Goal: Book appointment/travel/reservation

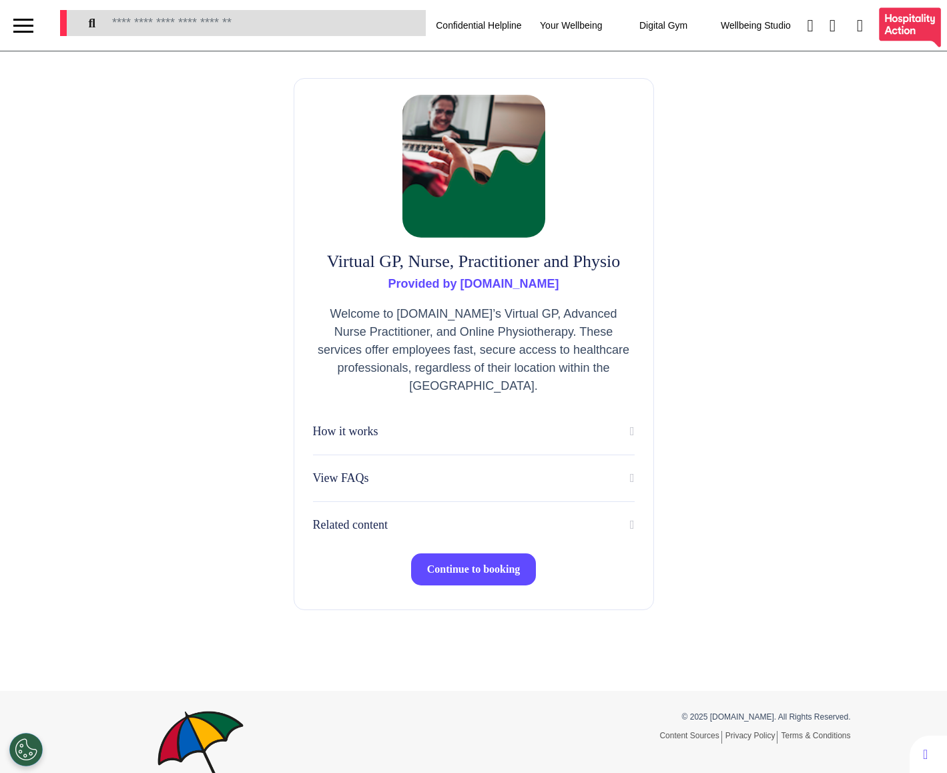
select select "**"
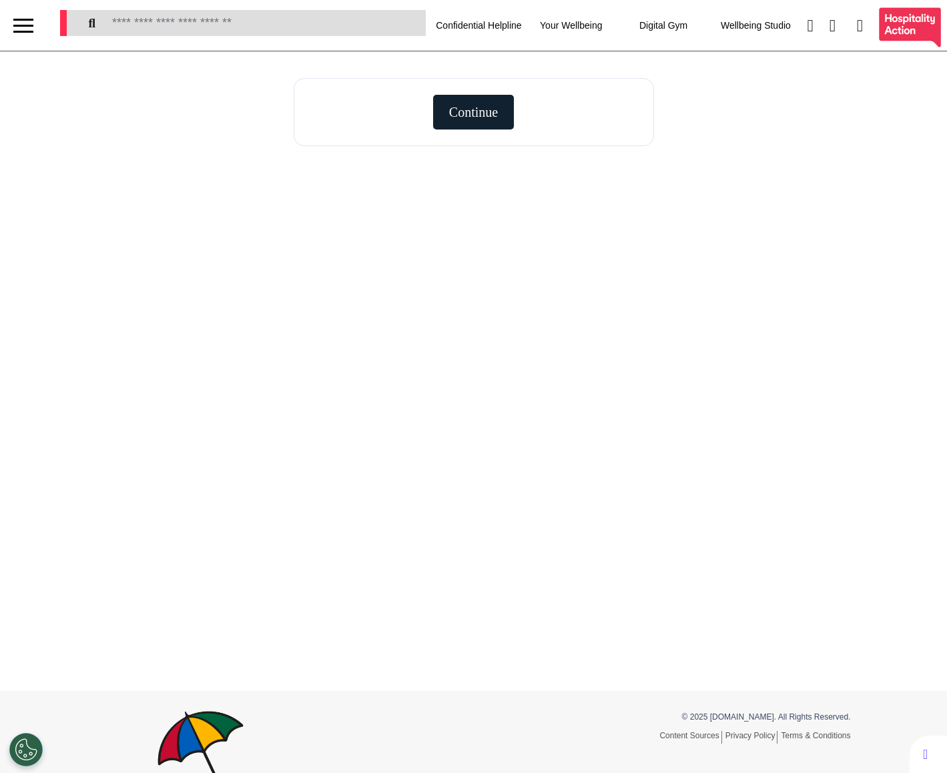
select select "**"
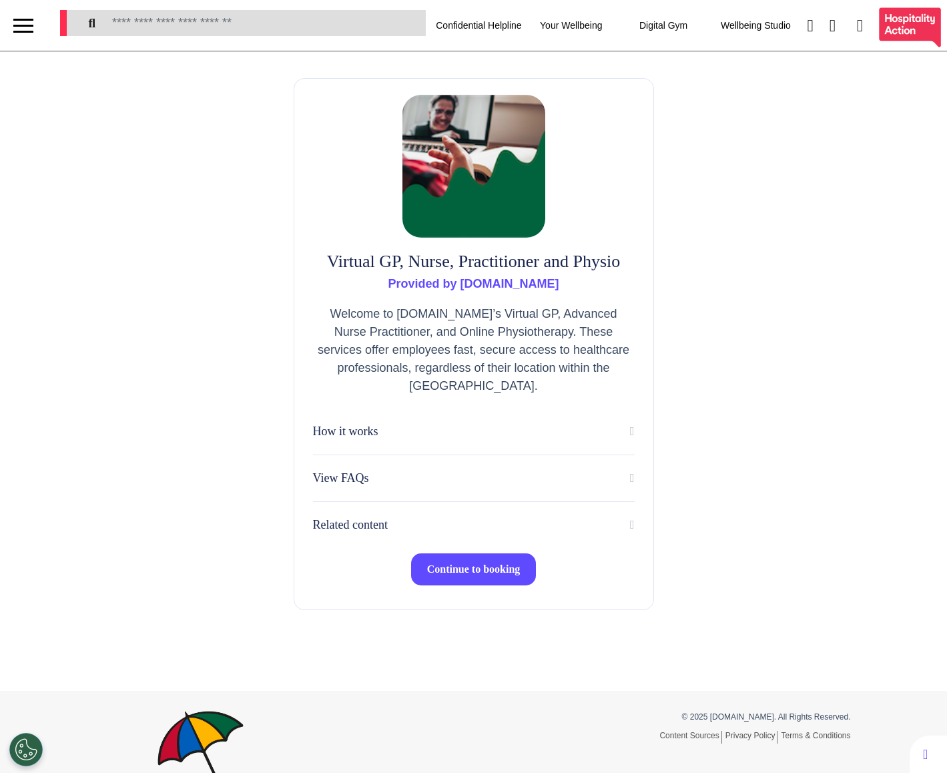
click at [486, 574] on span "Continue to booking" at bounding box center [473, 568] width 93 height 11
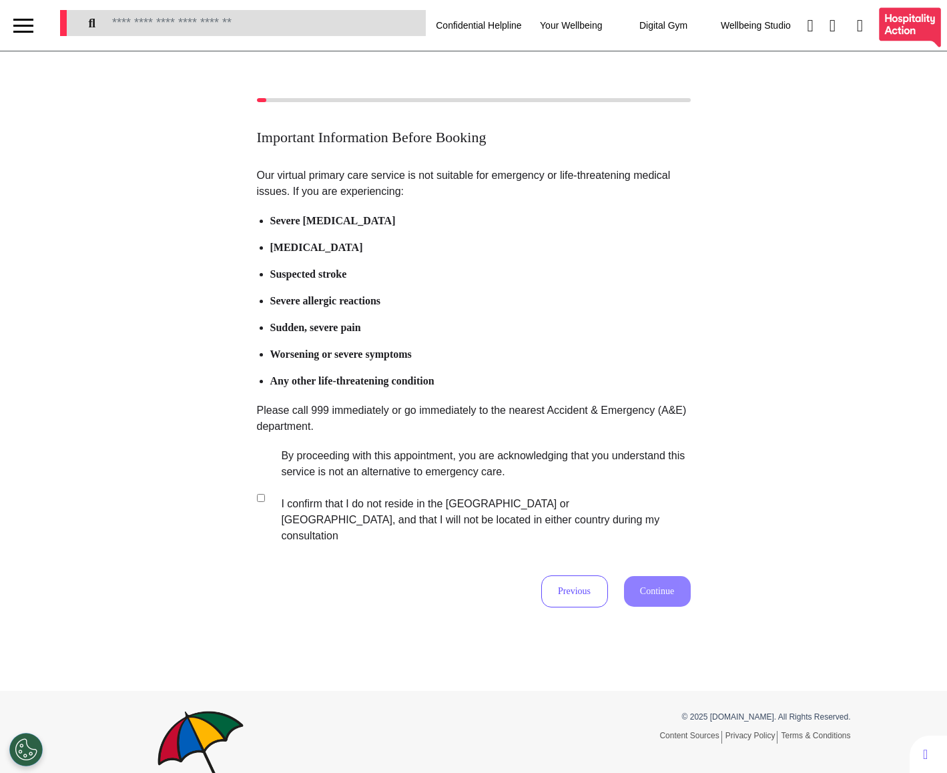
click at [292, 494] on label "By proceeding with this appointment, you are acknowledging that you understand …" at bounding box center [477, 496] width 418 height 96
click at [647, 576] on button "Continue" at bounding box center [657, 591] width 67 height 31
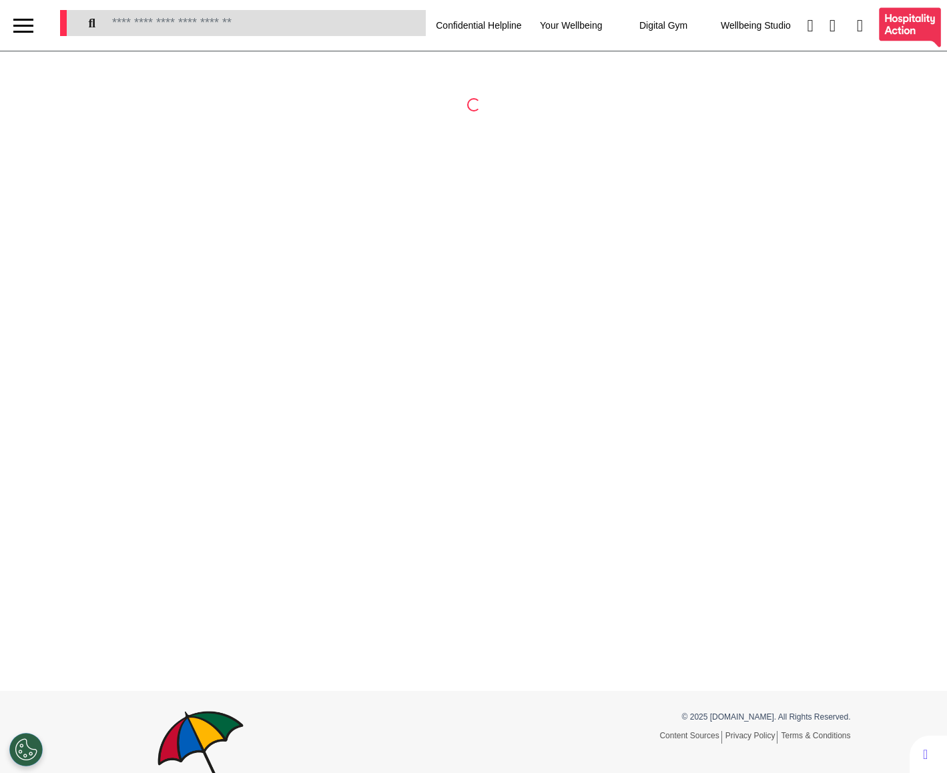
select select "**"
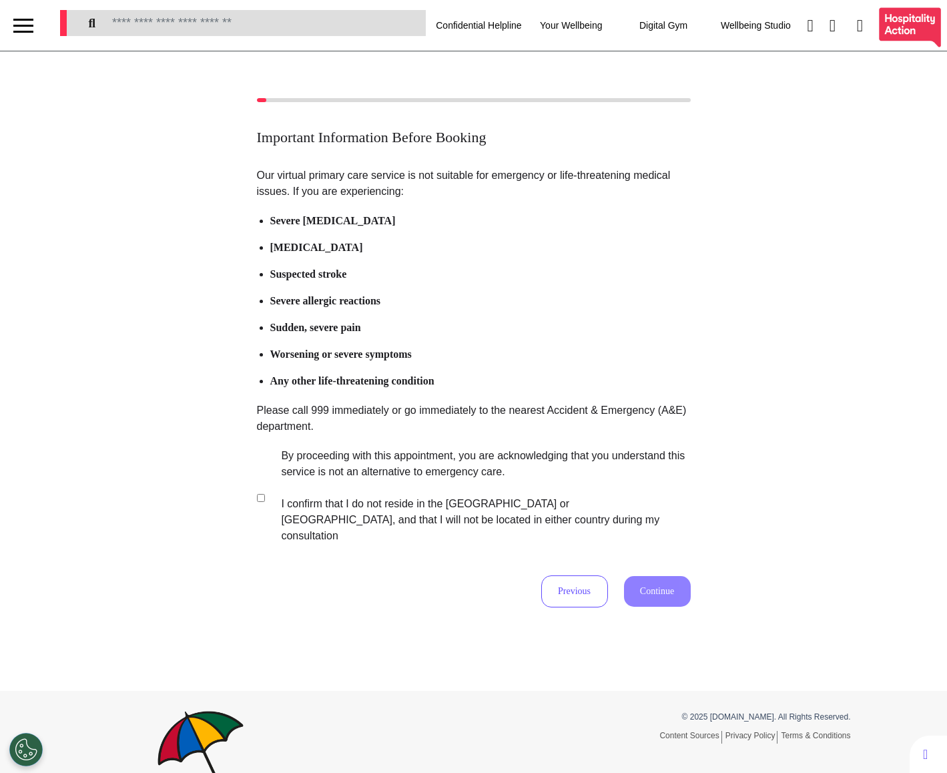
click at [456, 498] on label "By proceeding with this appointment, you are acknowledging that you understand …" at bounding box center [477, 496] width 418 height 96
click at [663, 576] on button "Continue" at bounding box center [657, 591] width 67 height 31
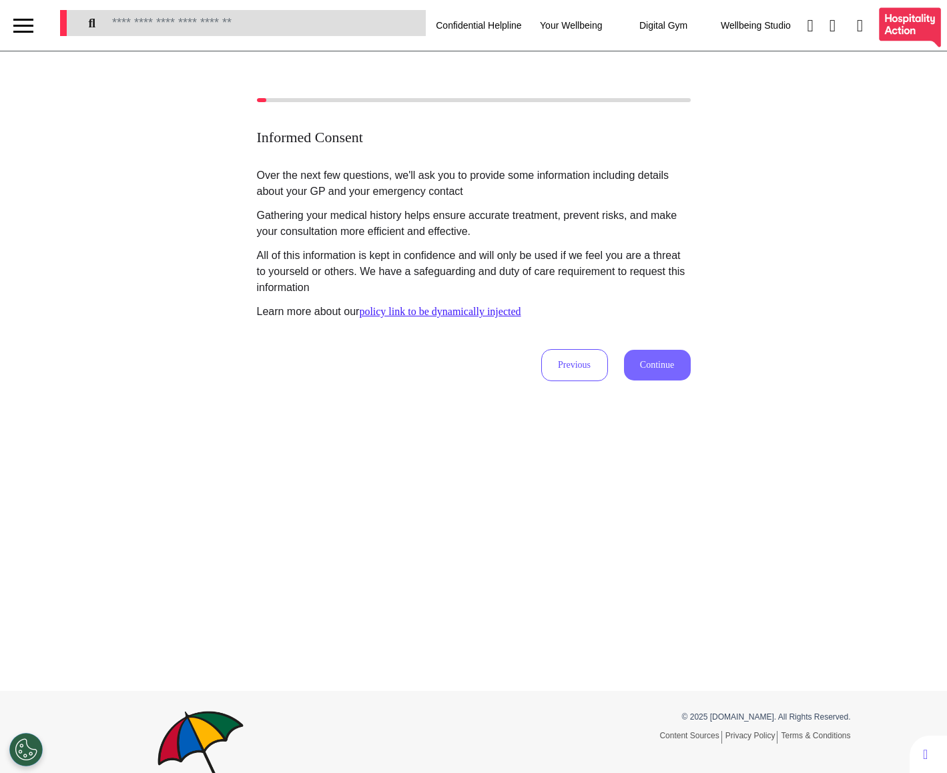
click at [670, 355] on button "Continue" at bounding box center [657, 365] width 67 height 31
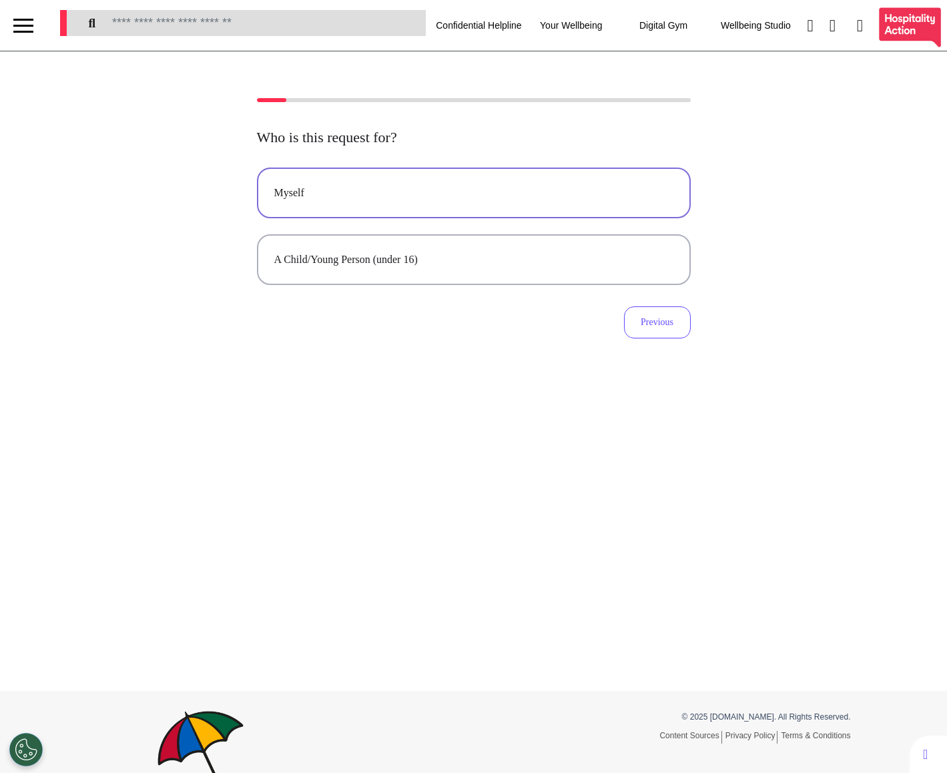
click at [499, 193] on div "Myself" at bounding box center [473, 193] width 399 height 16
select select "******"
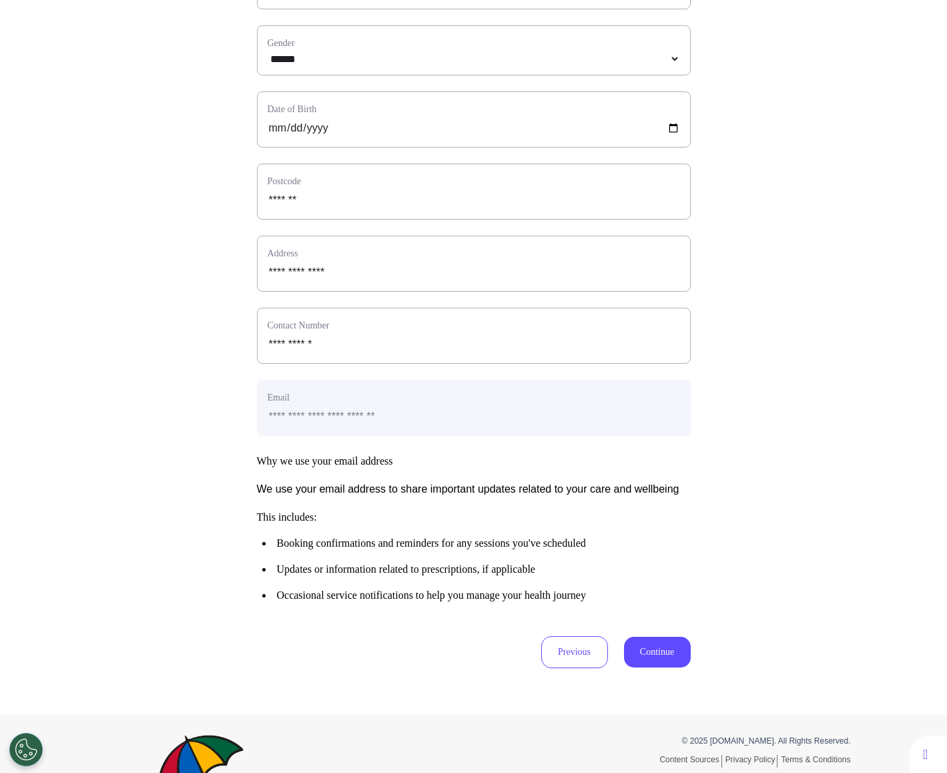
scroll to position [303, 0]
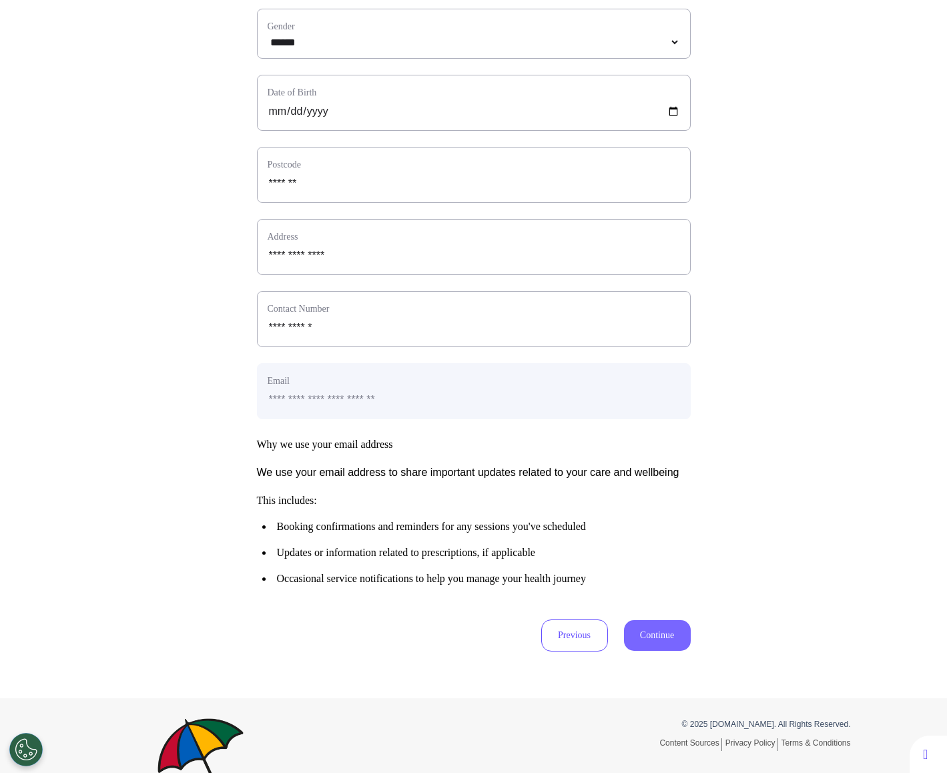
click at [671, 651] on button "Continue" at bounding box center [657, 635] width 67 height 31
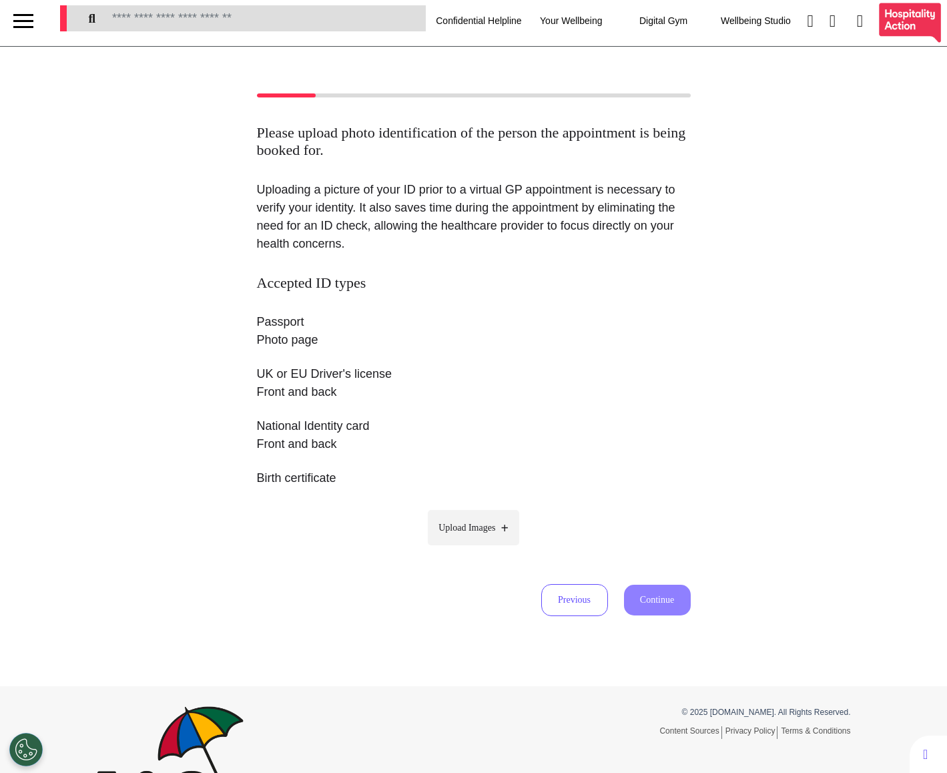
scroll to position [0, 0]
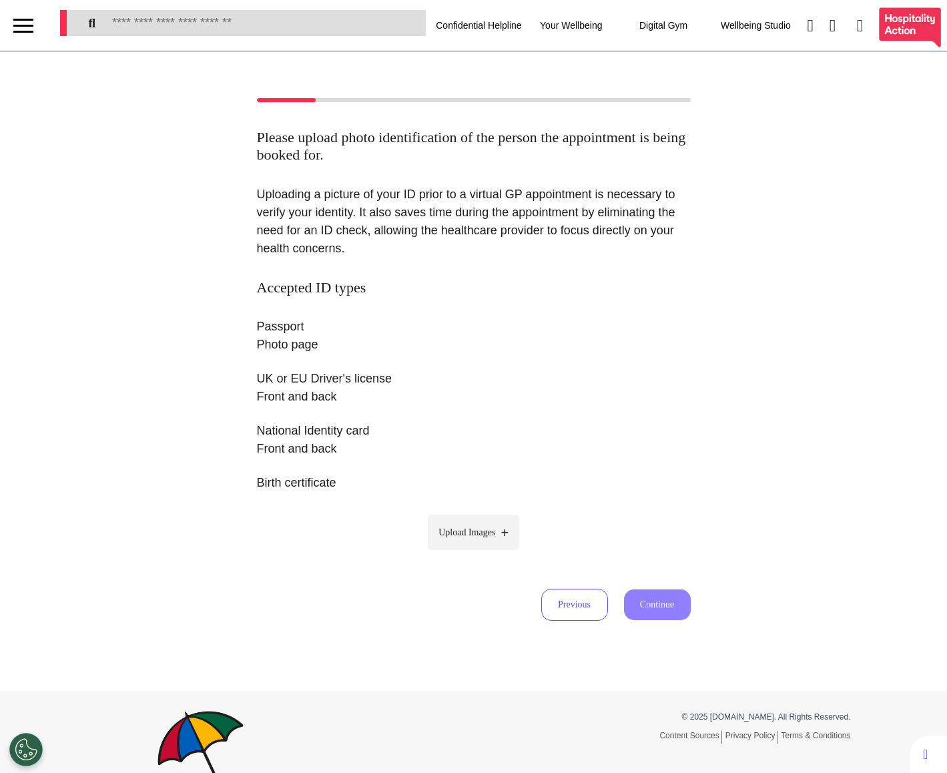
click at [494, 539] on label "Upload Images" at bounding box center [473, 531] width 91 height 35
click at [494, 553] on input "Upload Images" at bounding box center [473, 560] width 127 height 14
type input "**********"
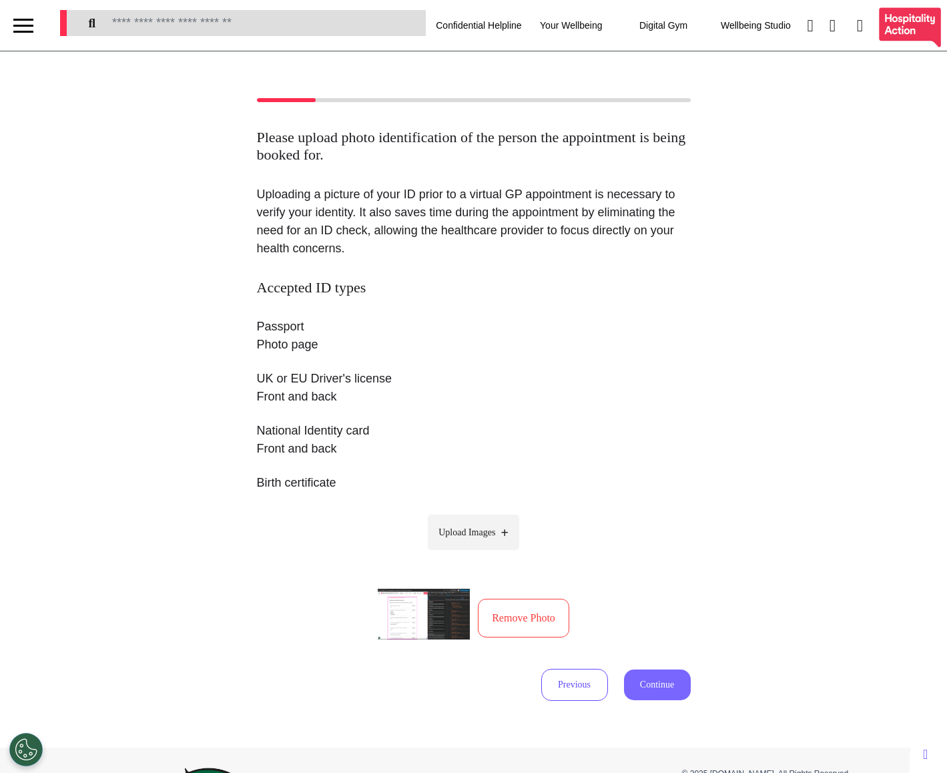
click at [651, 672] on button "Continue" at bounding box center [657, 684] width 67 height 31
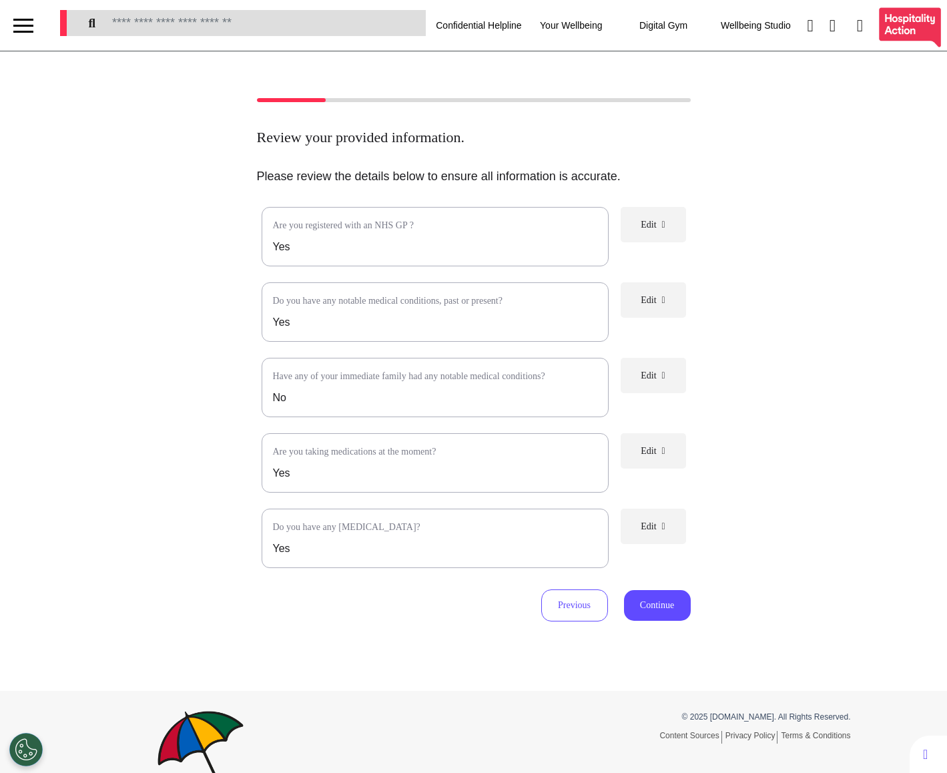
click at [665, 376] on icon at bounding box center [663, 375] width 3 height 9
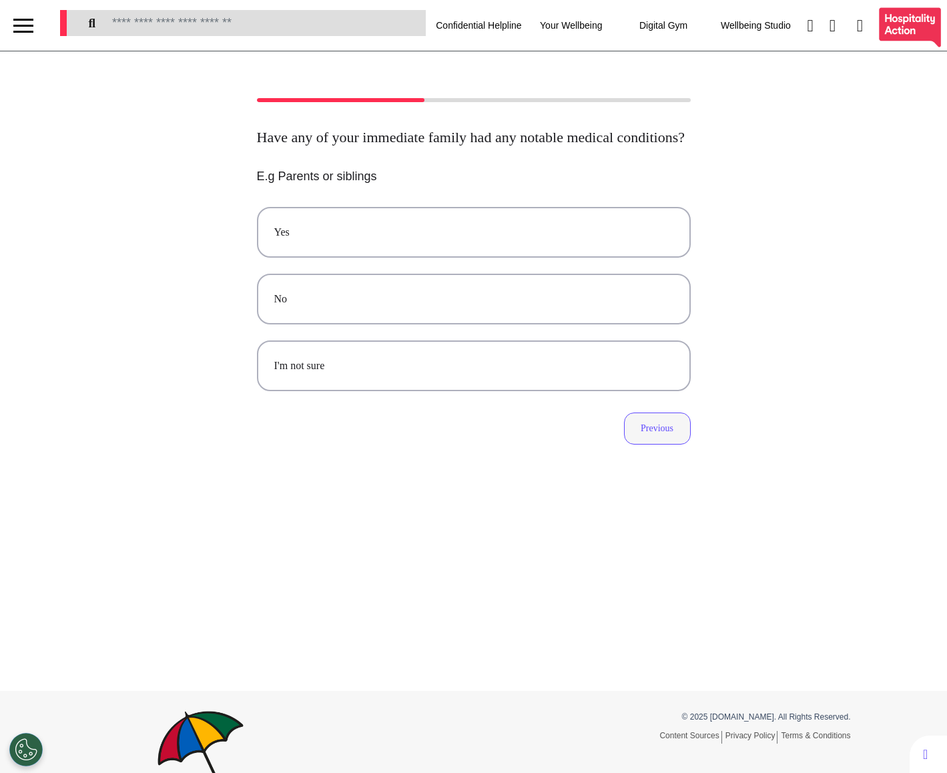
click at [656, 444] on button "Previous" at bounding box center [657, 428] width 67 height 32
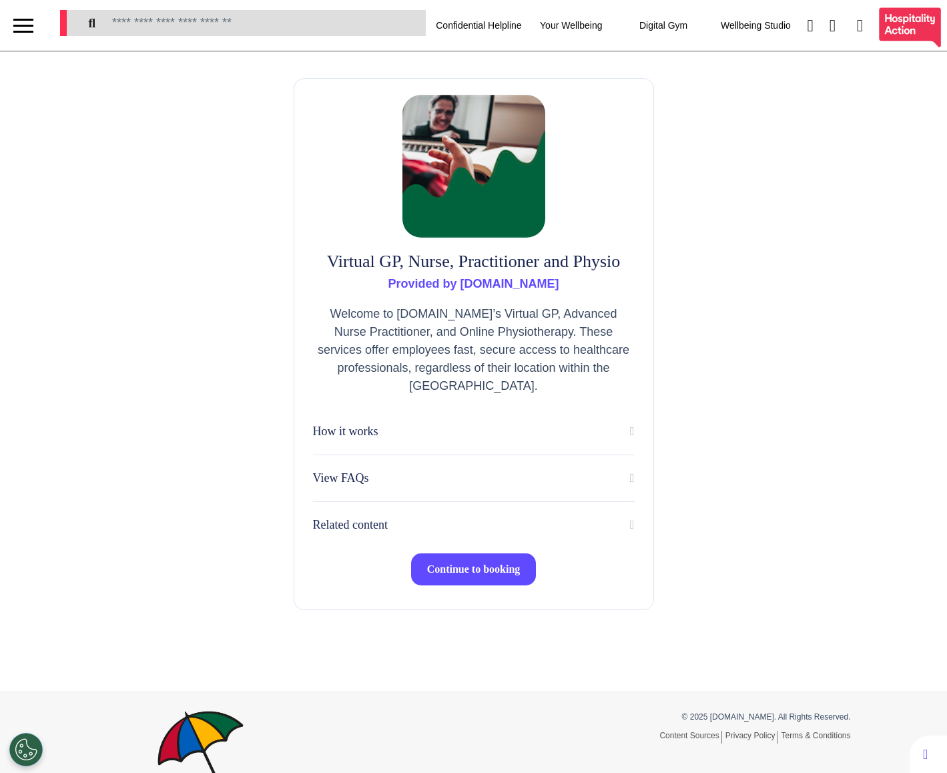
click at [498, 578] on button "Continue to booking" at bounding box center [473, 569] width 125 height 32
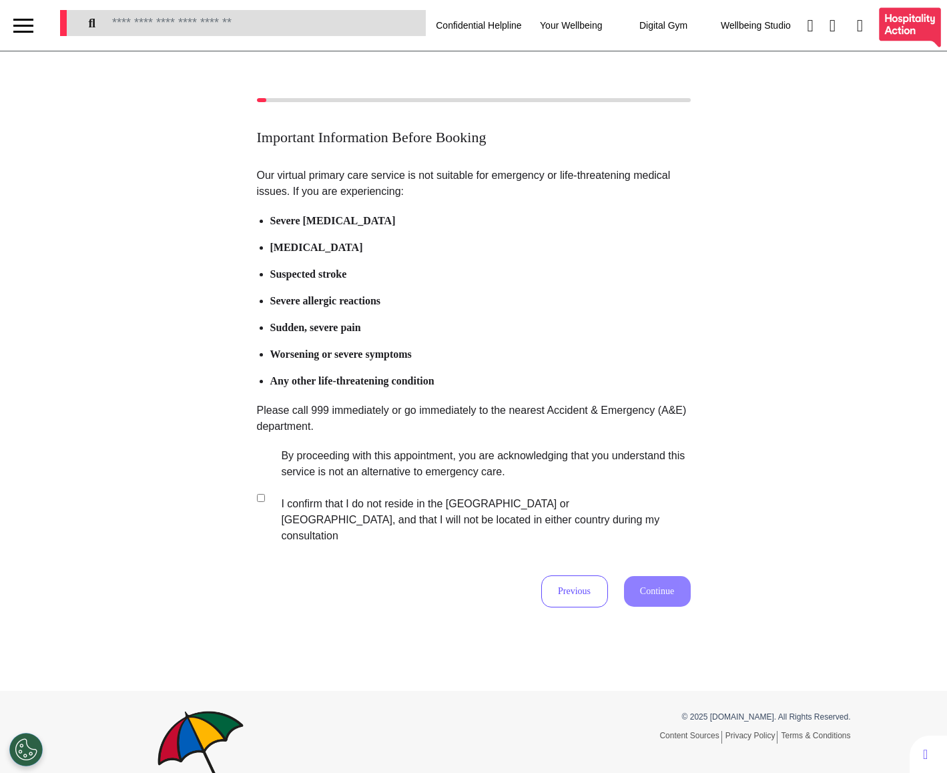
click at [549, 482] on label "By proceeding with this appointment, you are acknowledging that you understand …" at bounding box center [477, 496] width 418 height 96
click at [679, 576] on button "Continue" at bounding box center [657, 591] width 67 height 31
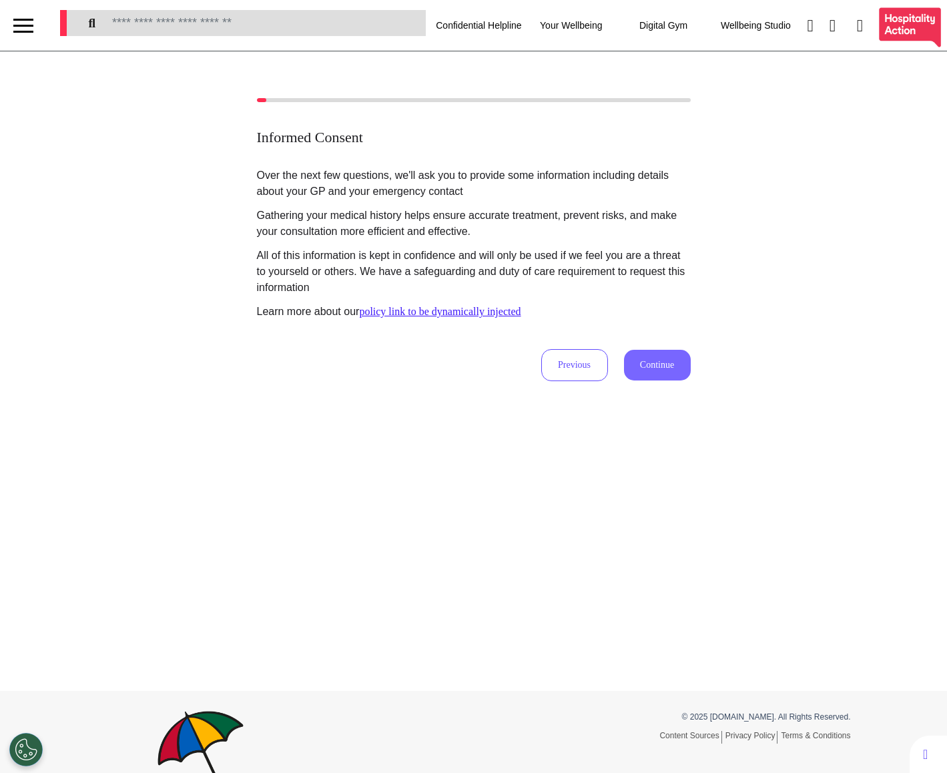
click at [656, 358] on button "Continue" at bounding box center [657, 365] width 67 height 31
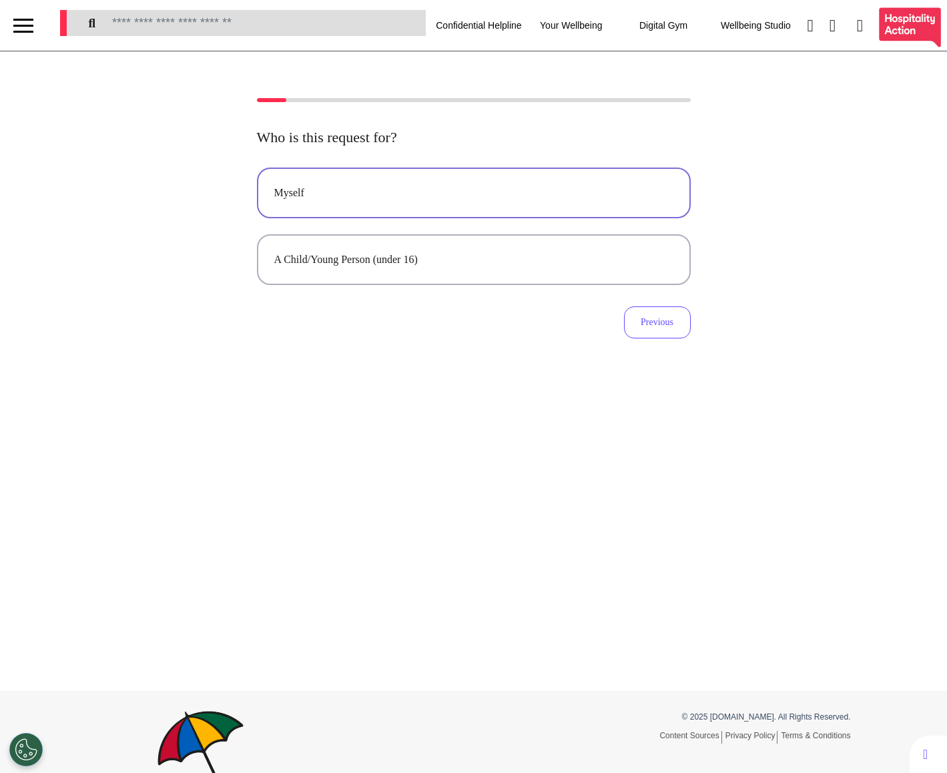
click at [470, 207] on button "Myself" at bounding box center [474, 192] width 434 height 51
select select "******"
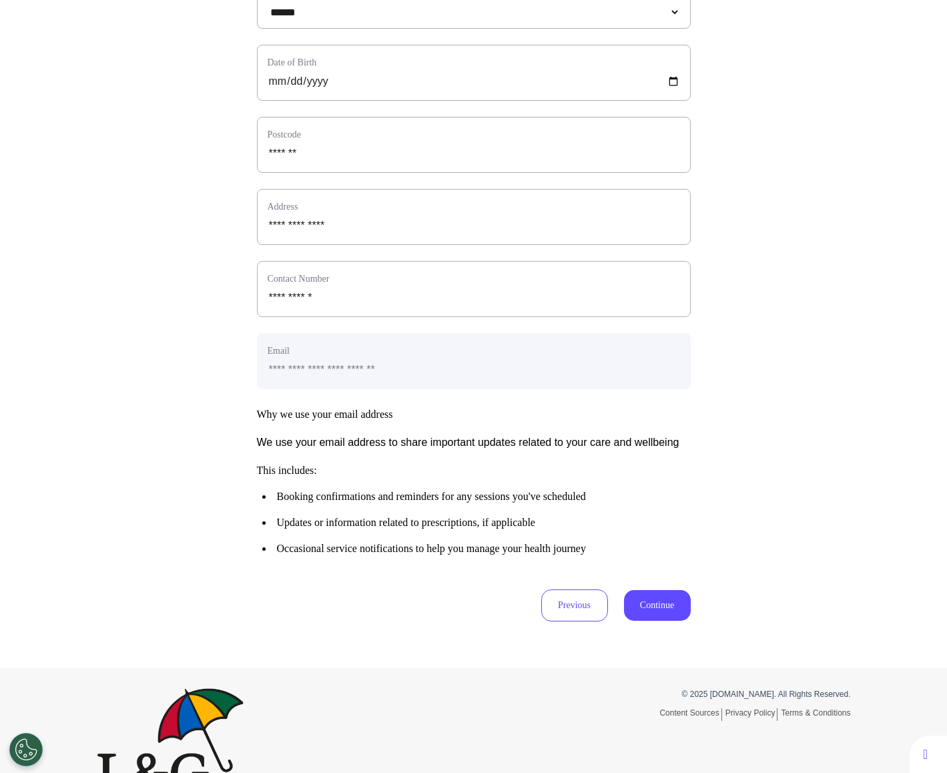
scroll to position [406, 0]
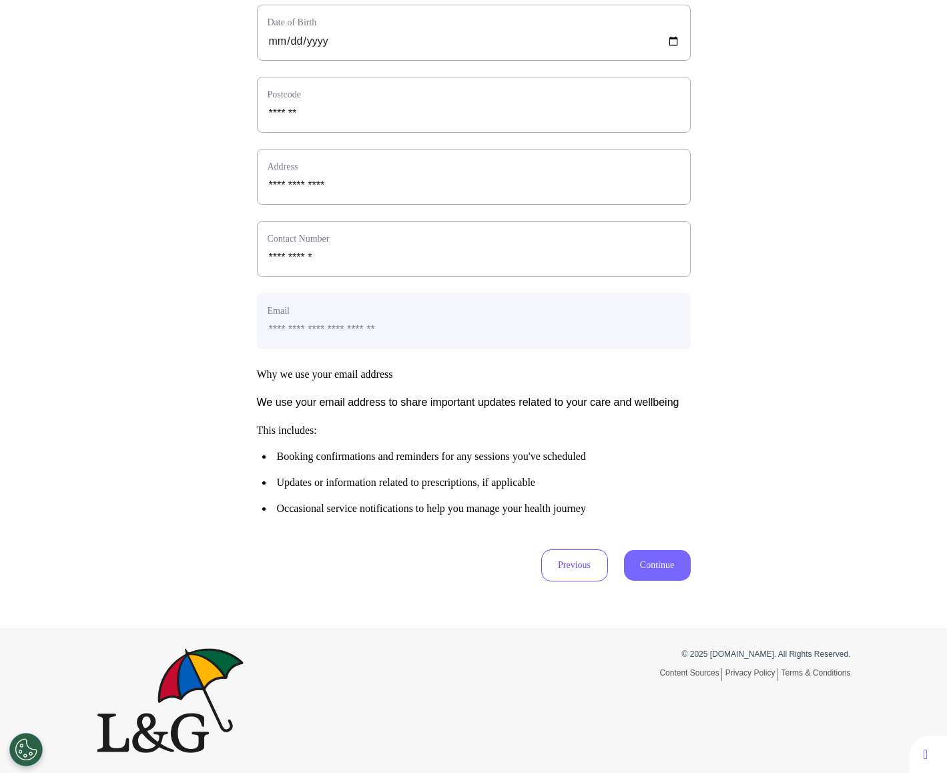
click at [658, 559] on button "Continue" at bounding box center [657, 565] width 67 height 31
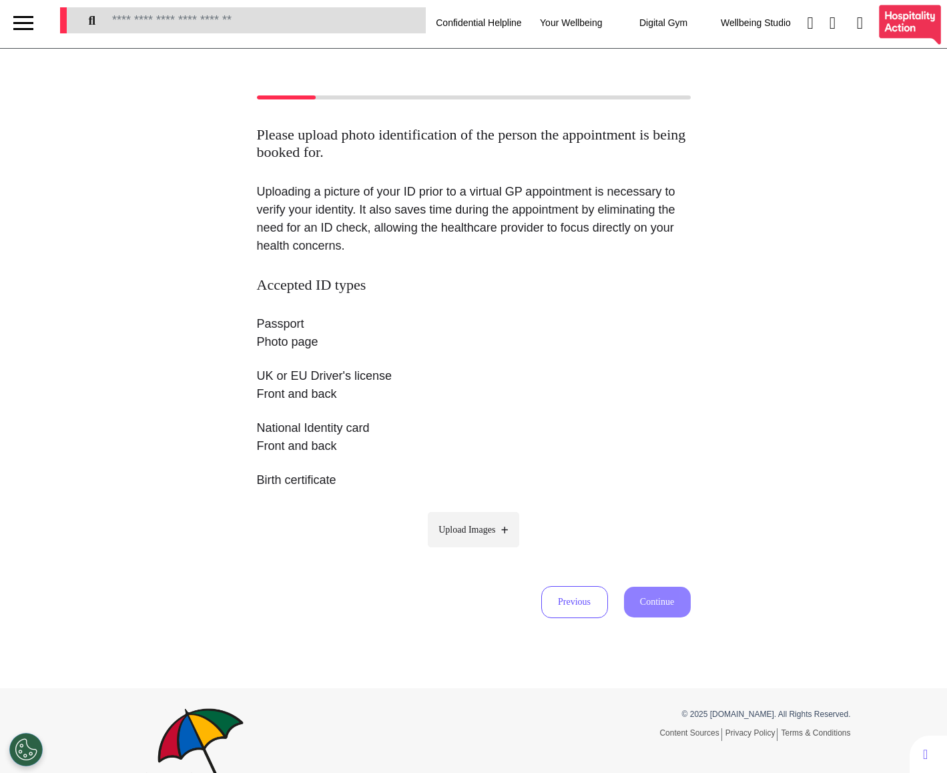
scroll to position [0, 0]
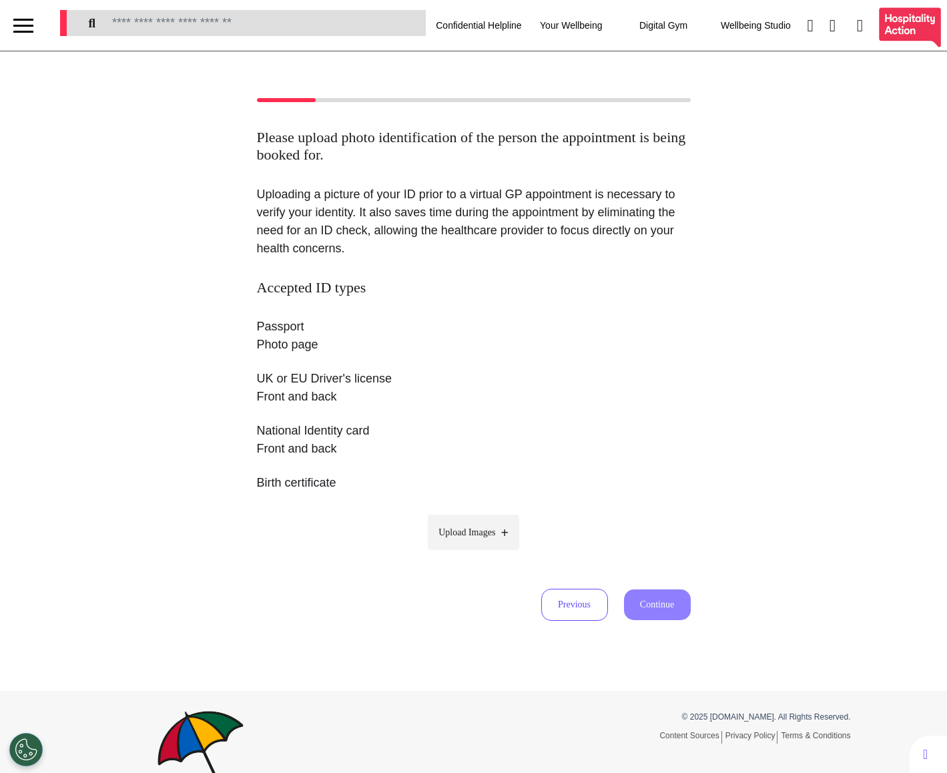
click at [470, 524] on label "Upload Images" at bounding box center [473, 531] width 91 height 35
click at [470, 553] on input "Upload Images" at bounding box center [473, 560] width 127 height 14
type input "**********"
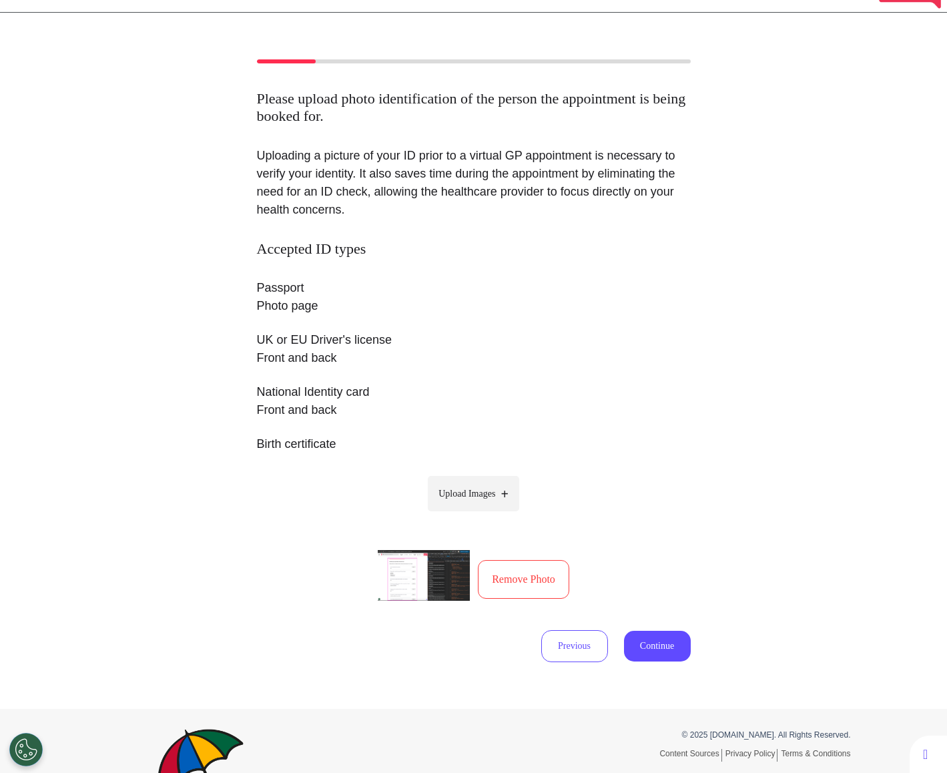
scroll to position [117, 0]
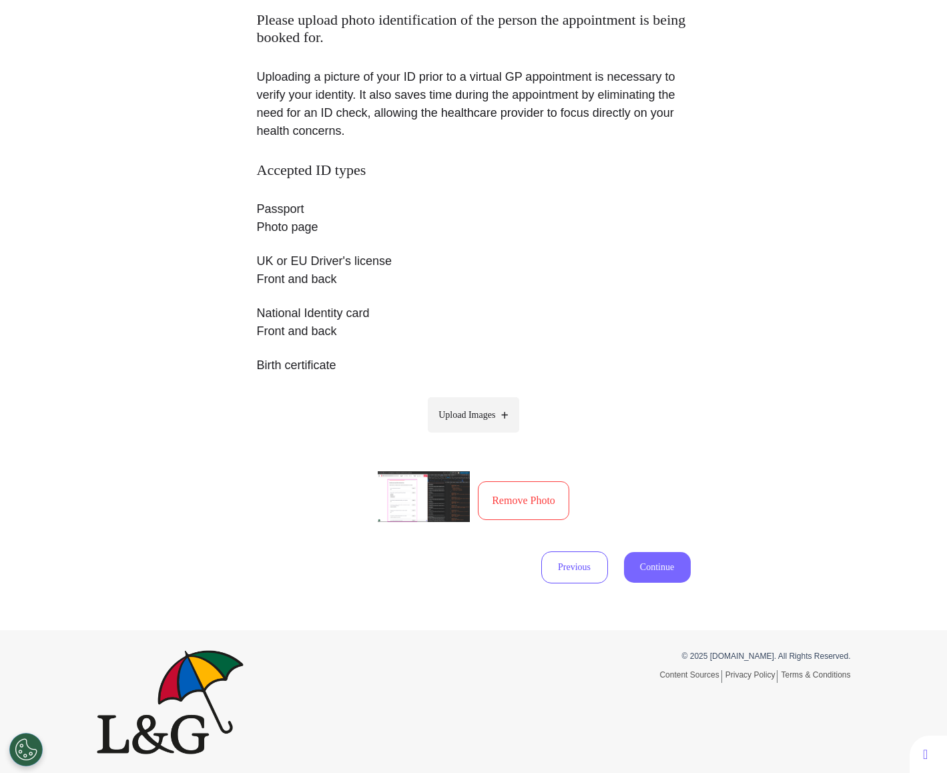
click at [671, 566] on button "Continue" at bounding box center [657, 567] width 67 height 31
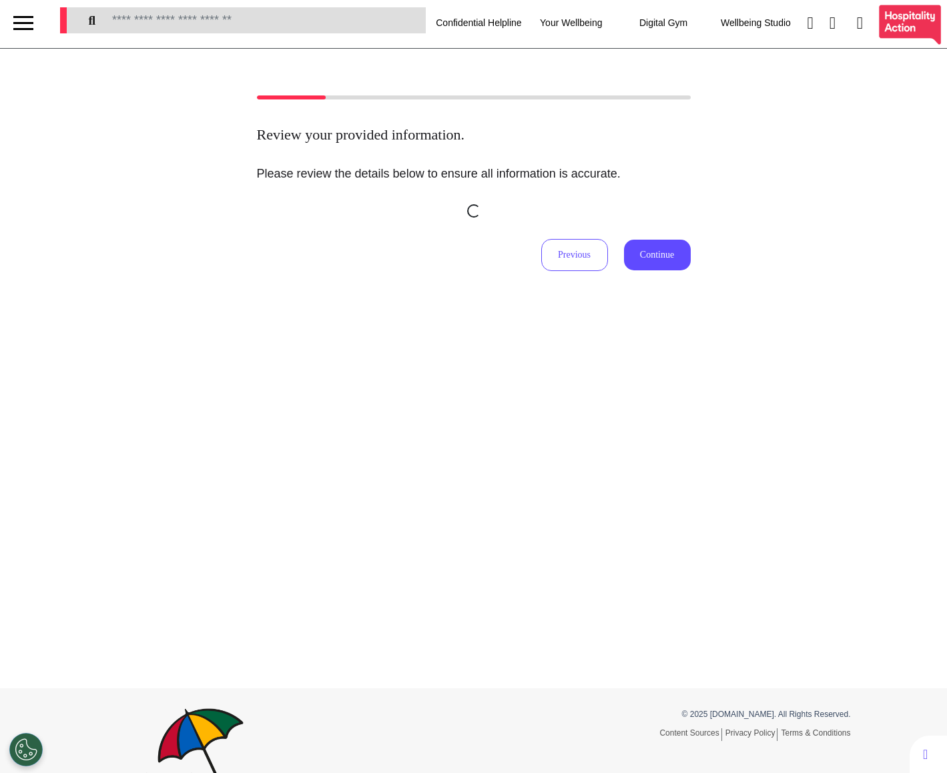
scroll to position [0, 0]
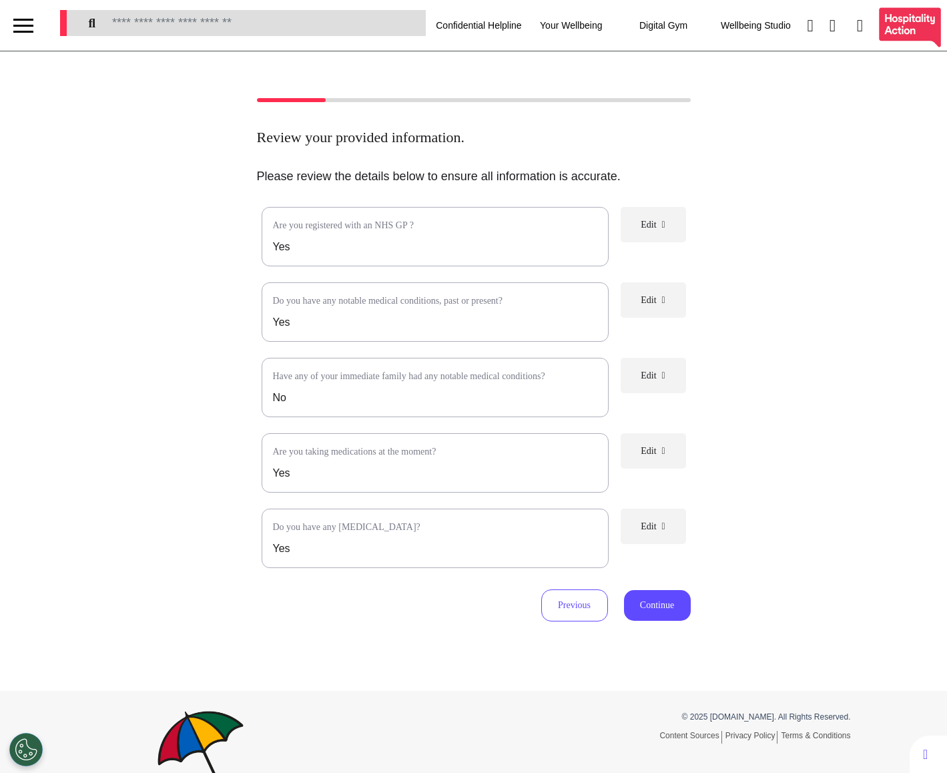
click at [656, 466] on button "Edit" at bounding box center [652, 450] width 65 height 35
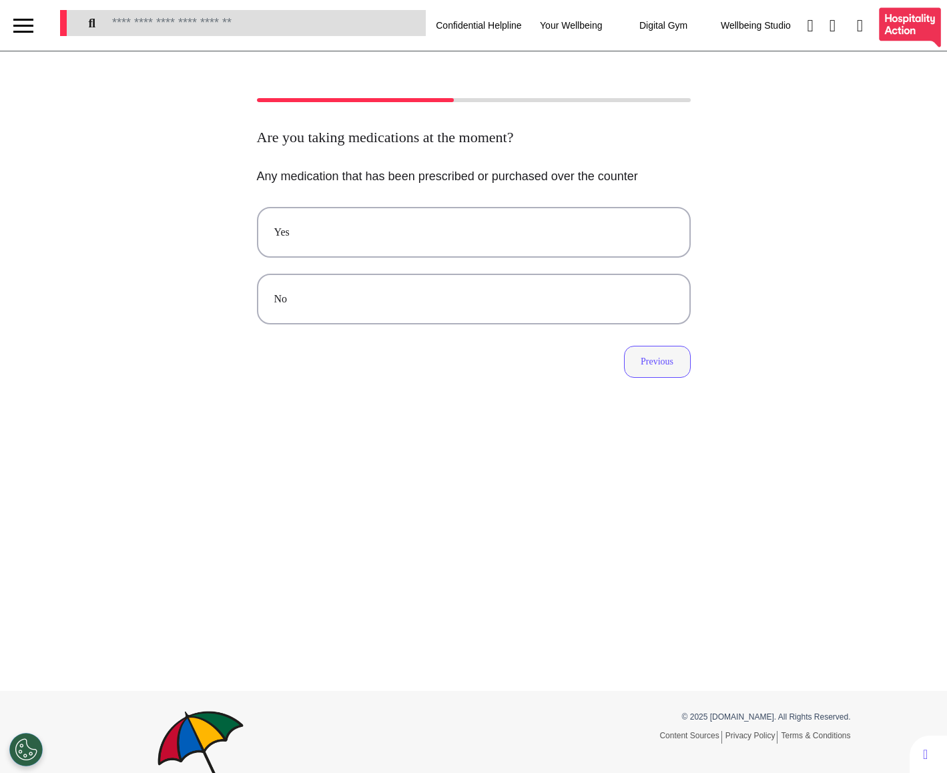
click at [643, 366] on button "Previous" at bounding box center [657, 362] width 67 height 32
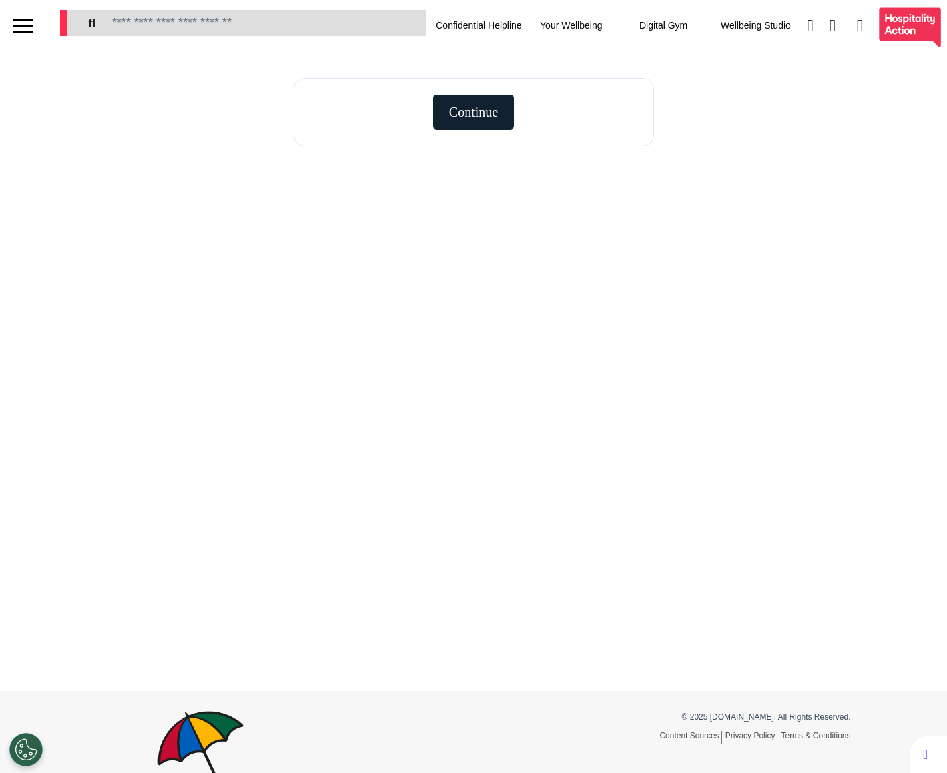
select select "**"
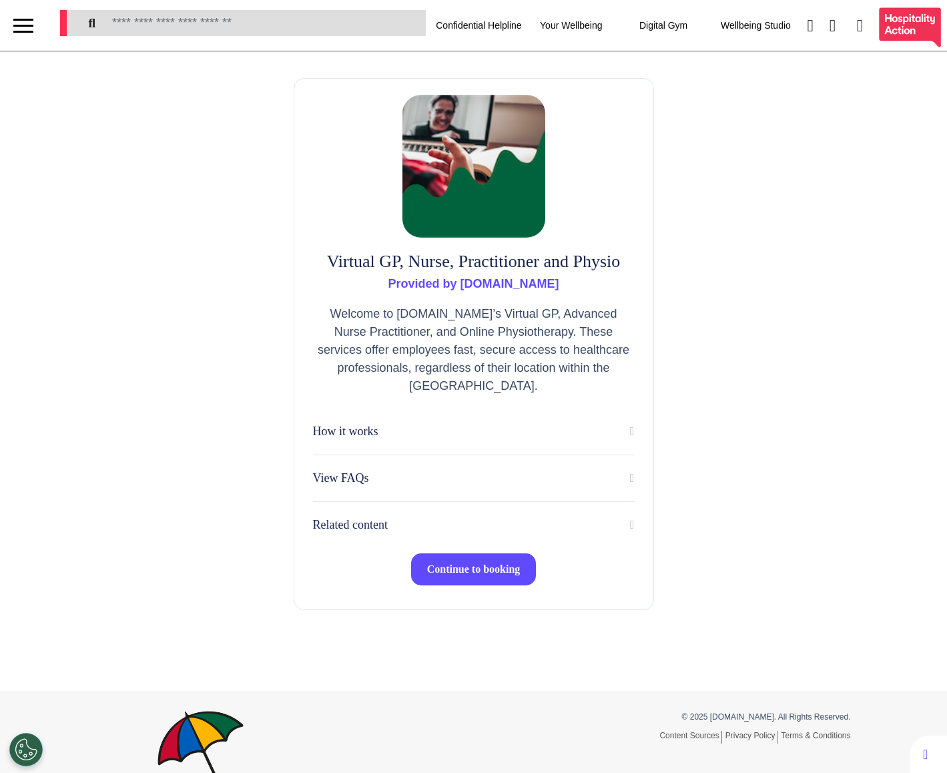
click at [476, 580] on button "Continue to booking" at bounding box center [473, 569] width 125 height 32
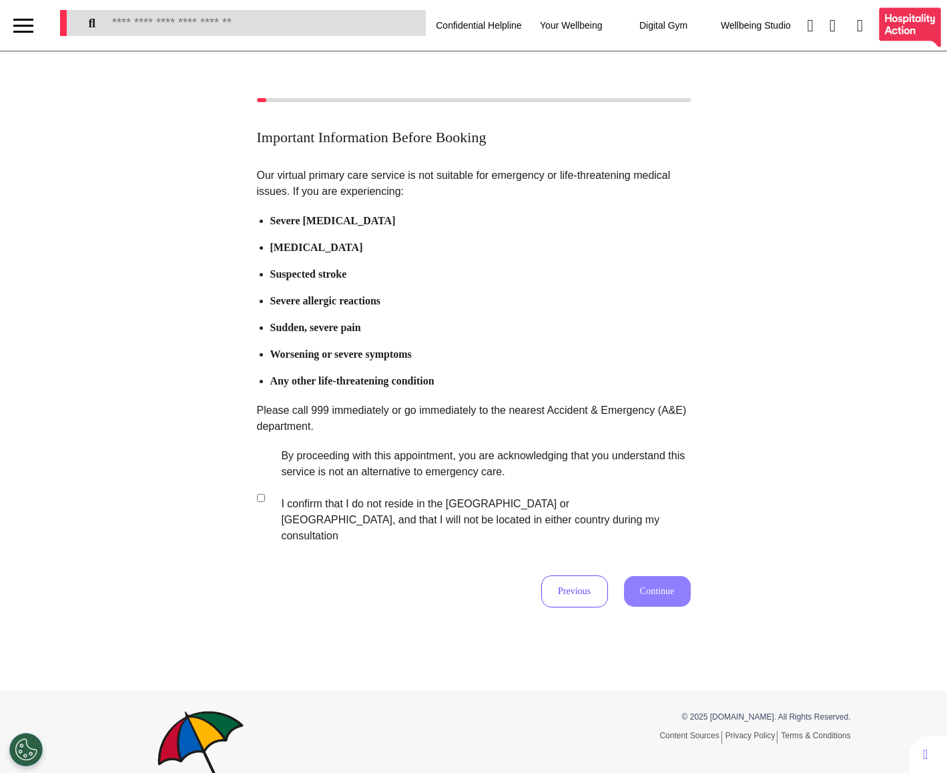
click at [385, 504] on label "By proceeding with this appointment, you are acknowledging that you understand …" at bounding box center [477, 496] width 418 height 96
click at [667, 584] on button "Continue" at bounding box center [657, 591] width 67 height 31
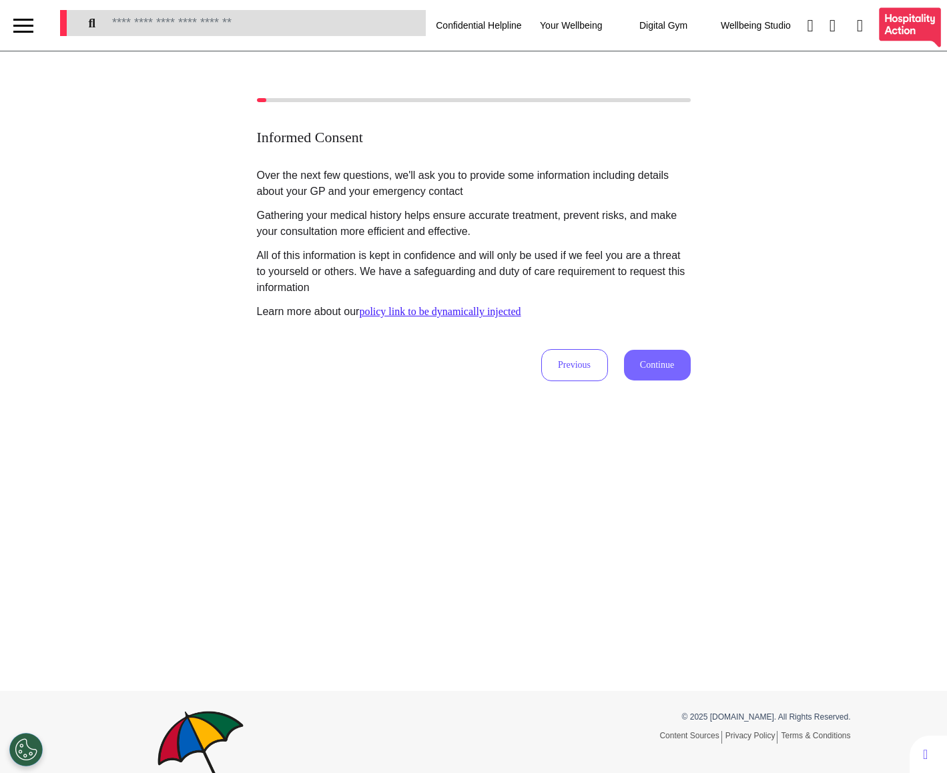
click at [672, 354] on button "Continue" at bounding box center [657, 365] width 67 height 31
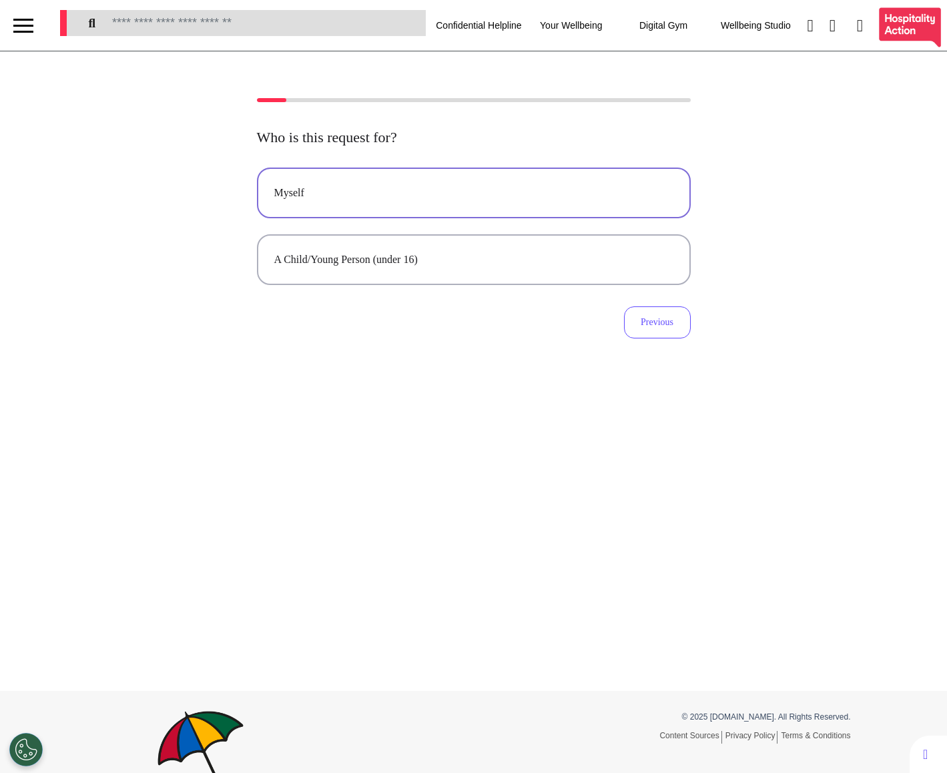
click at [506, 196] on div "Myself" at bounding box center [473, 193] width 399 height 16
select select "******"
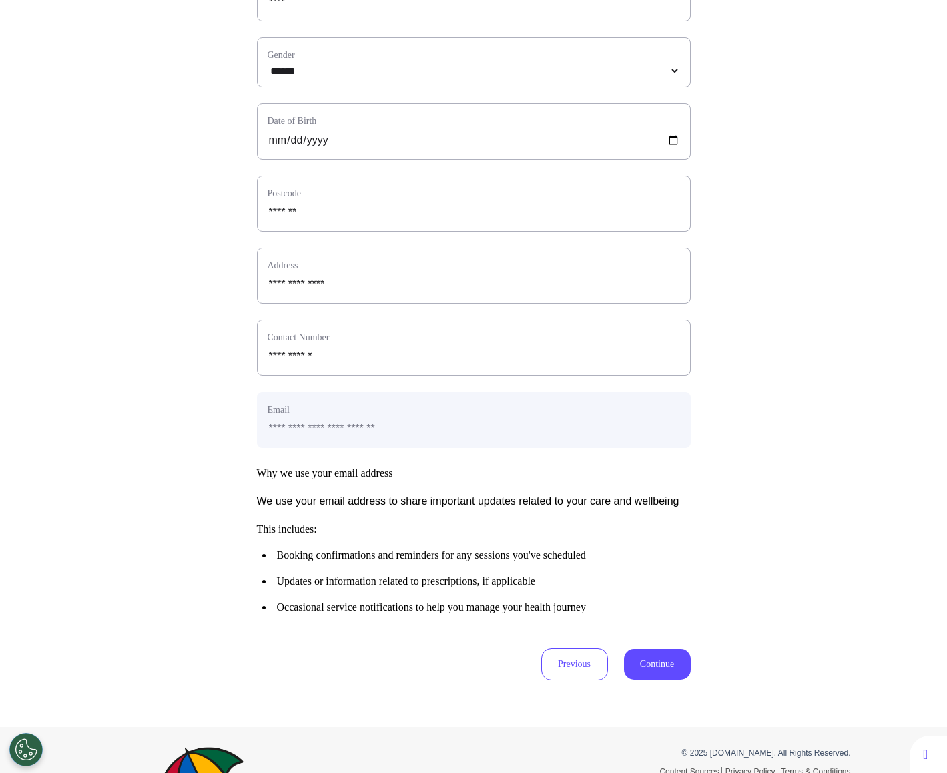
scroll to position [402, 0]
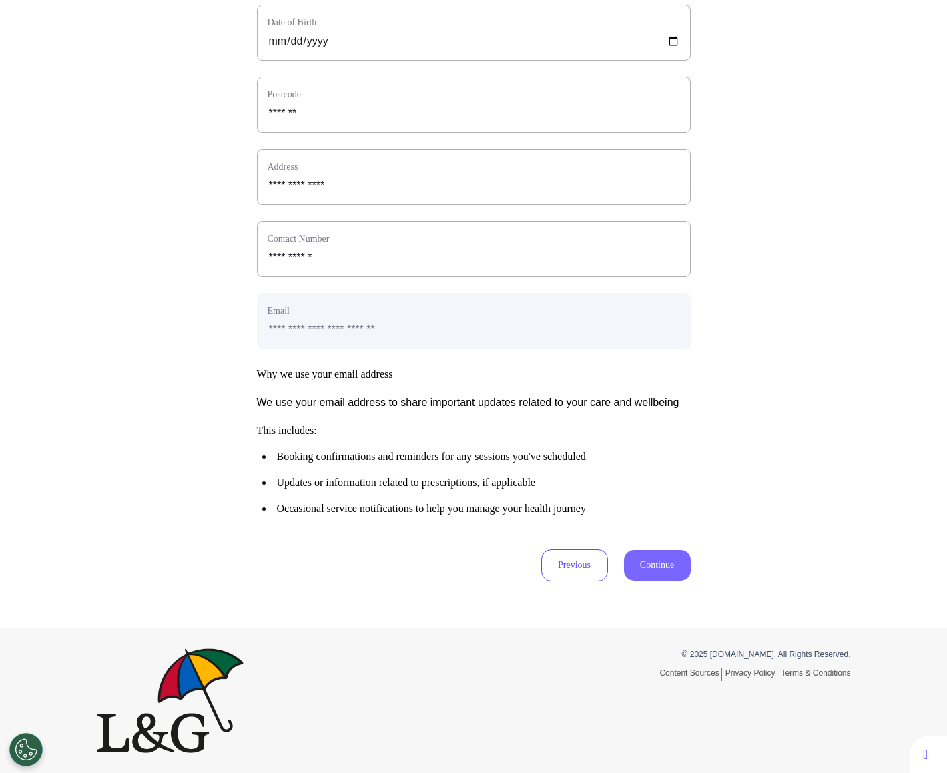
click at [642, 560] on button "Continue" at bounding box center [657, 565] width 67 height 31
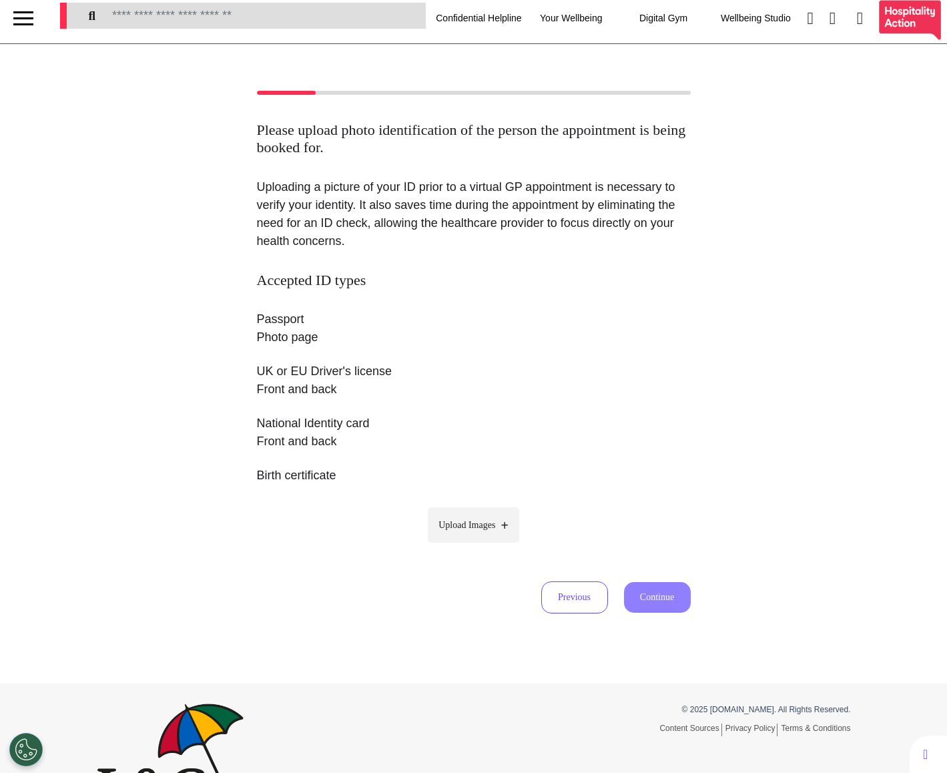
scroll to position [0, 0]
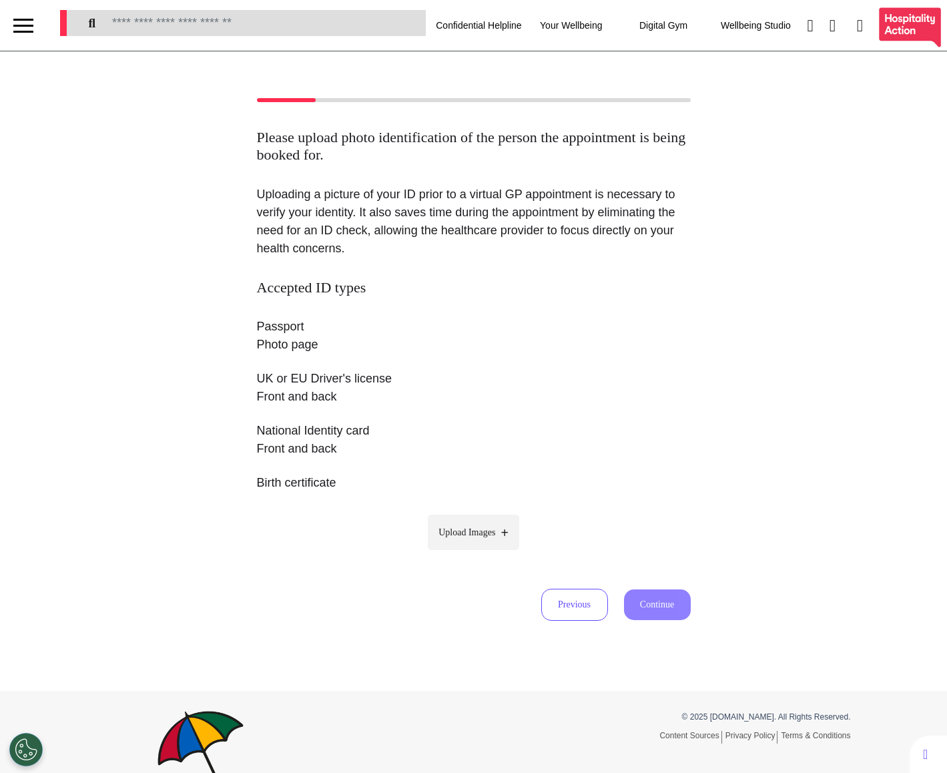
click at [483, 535] on span "Upload Images" at bounding box center [466, 532] width 57 height 14
click at [483, 553] on input "Upload Images" at bounding box center [473, 560] width 127 height 14
type input "**********"
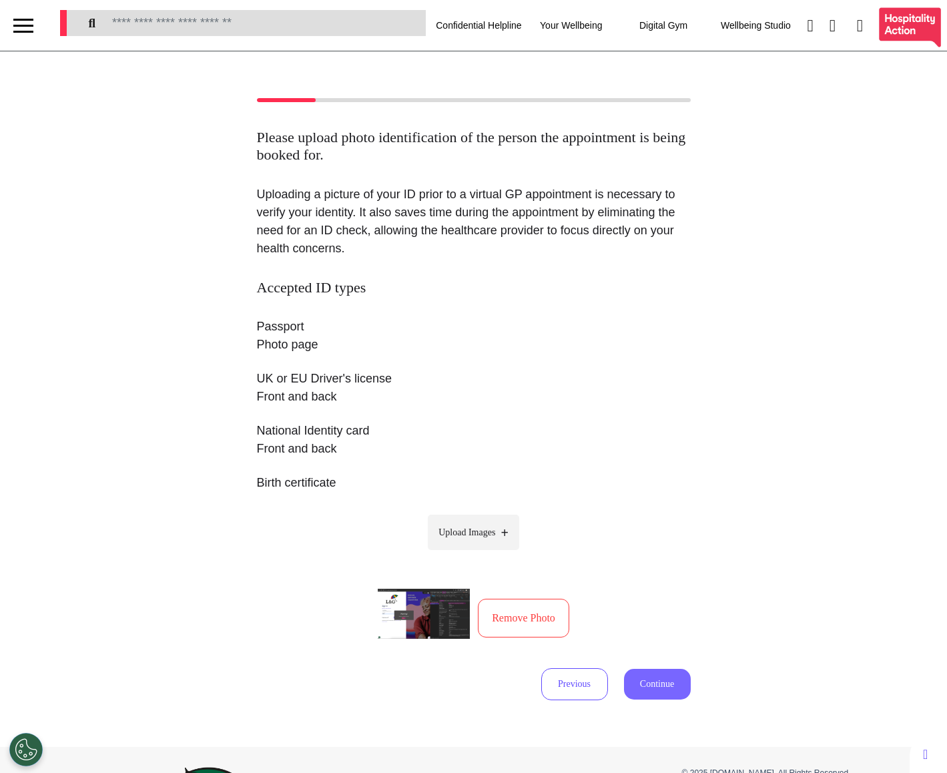
click at [653, 682] on button "Continue" at bounding box center [657, 684] width 67 height 31
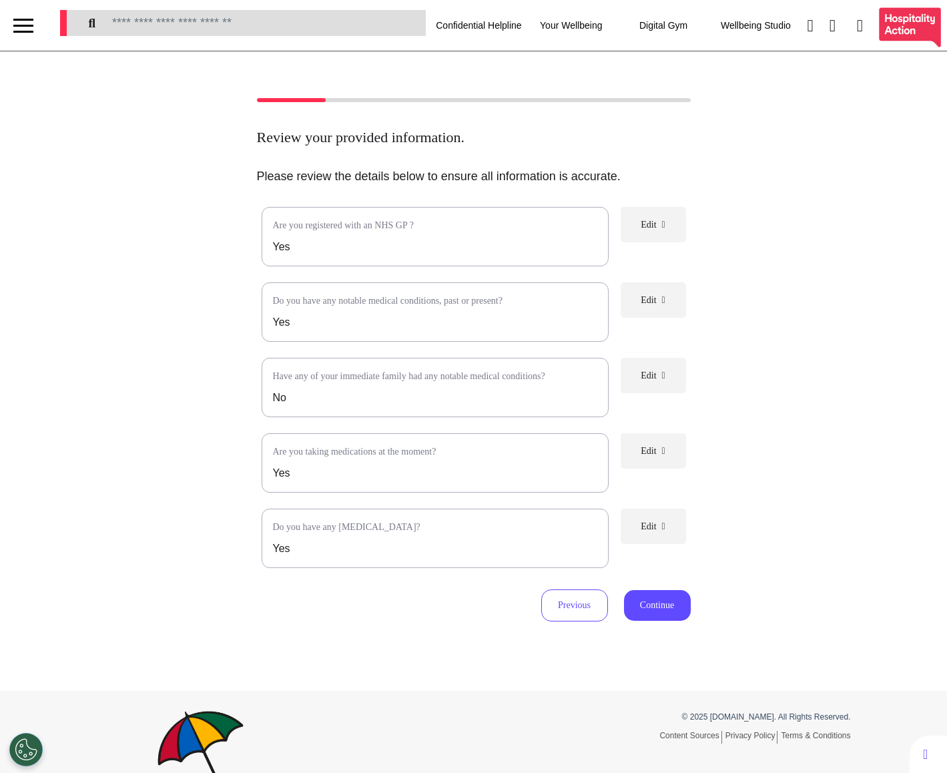
click at [652, 386] on button "Edit" at bounding box center [652, 375] width 65 height 35
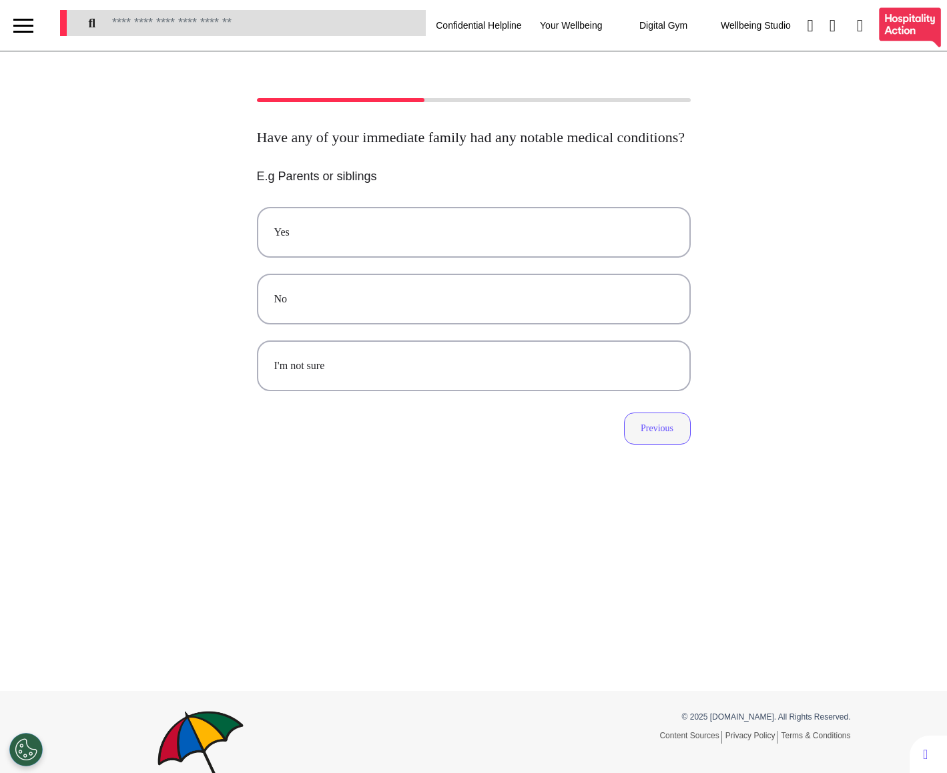
click at [647, 444] on button "Previous" at bounding box center [657, 428] width 67 height 32
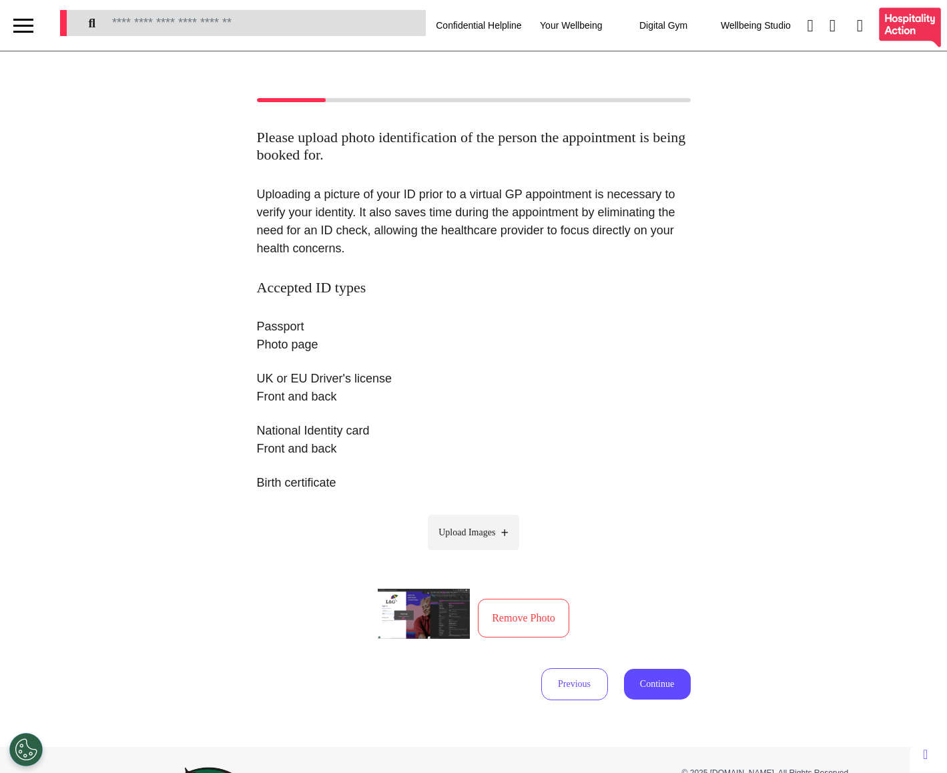
click at [495, 524] on label "Upload Images" at bounding box center [473, 531] width 91 height 35
click at [495, 553] on input "Upload Images" at bounding box center [473, 560] width 127 height 14
type input "**********"
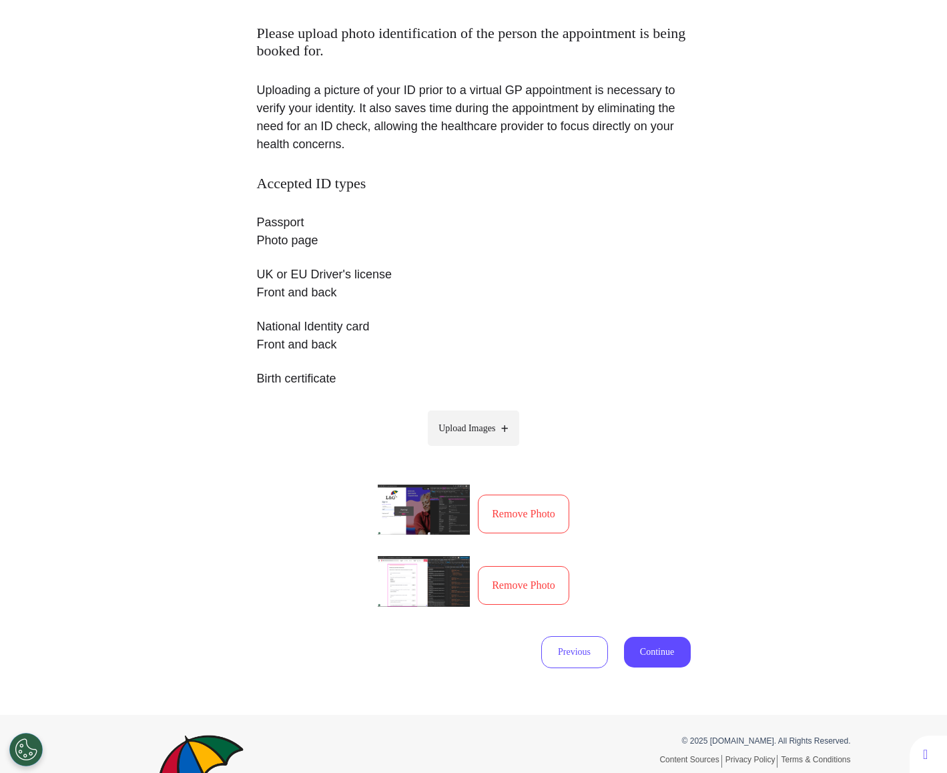
scroll to position [149, 0]
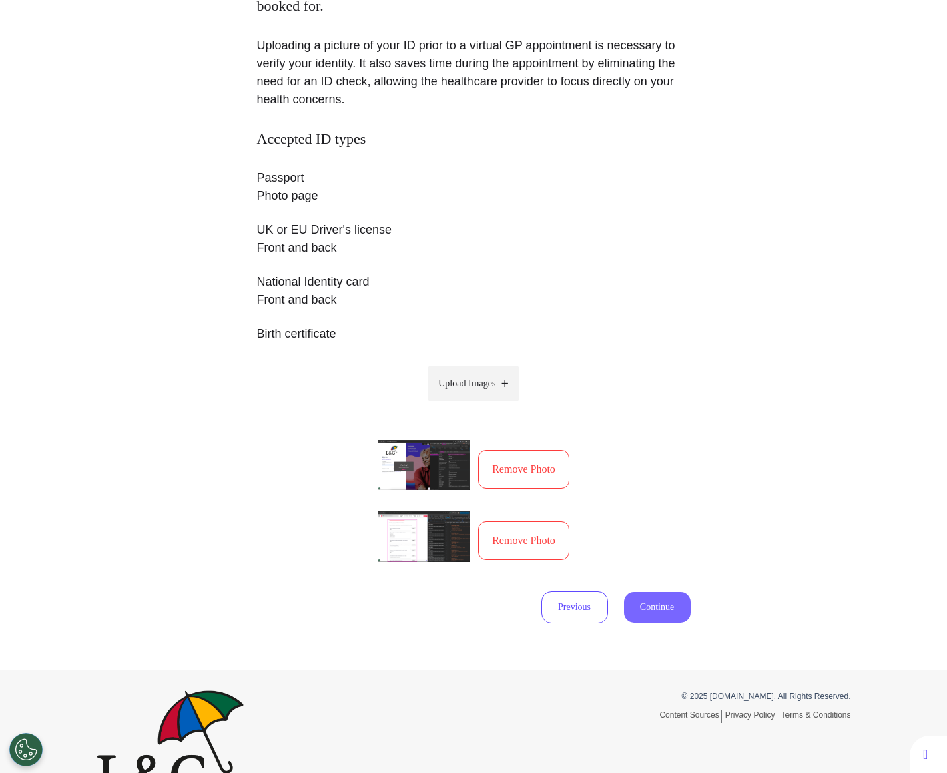
click at [666, 607] on button "Continue" at bounding box center [657, 607] width 67 height 31
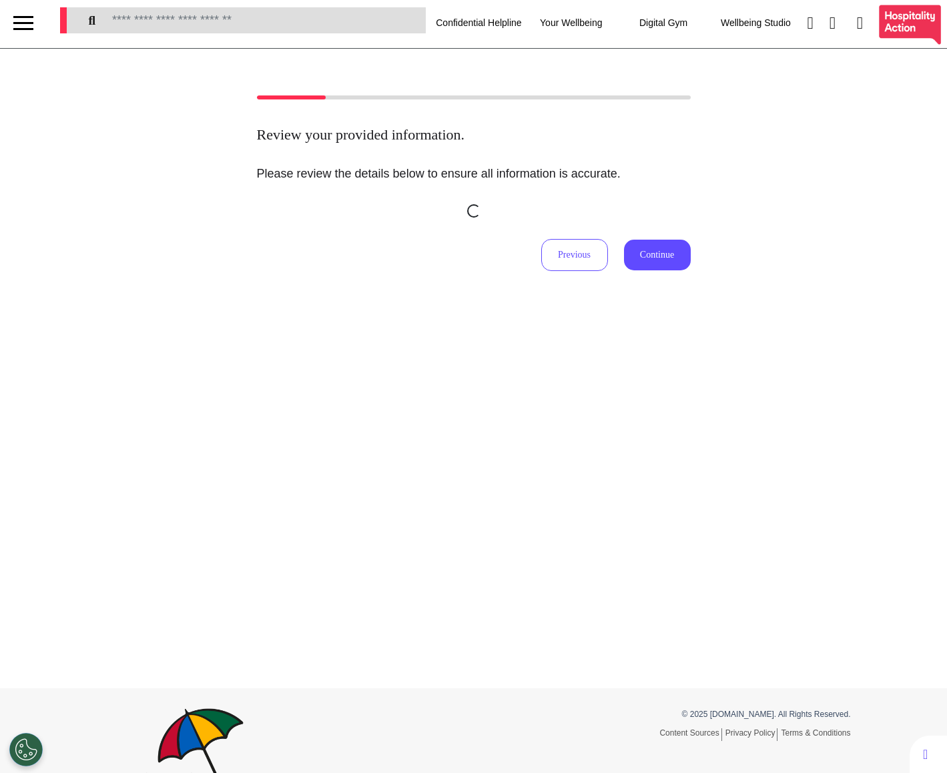
scroll to position [0, 0]
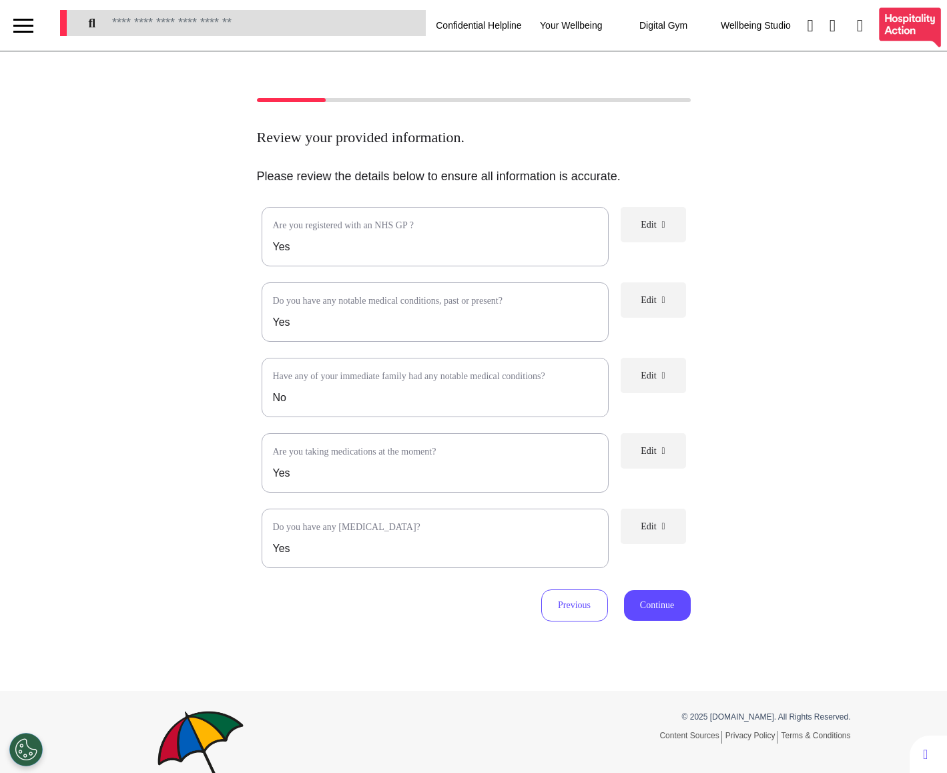
click at [653, 456] on span "Edit" at bounding box center [648, 451] width 15 height 10
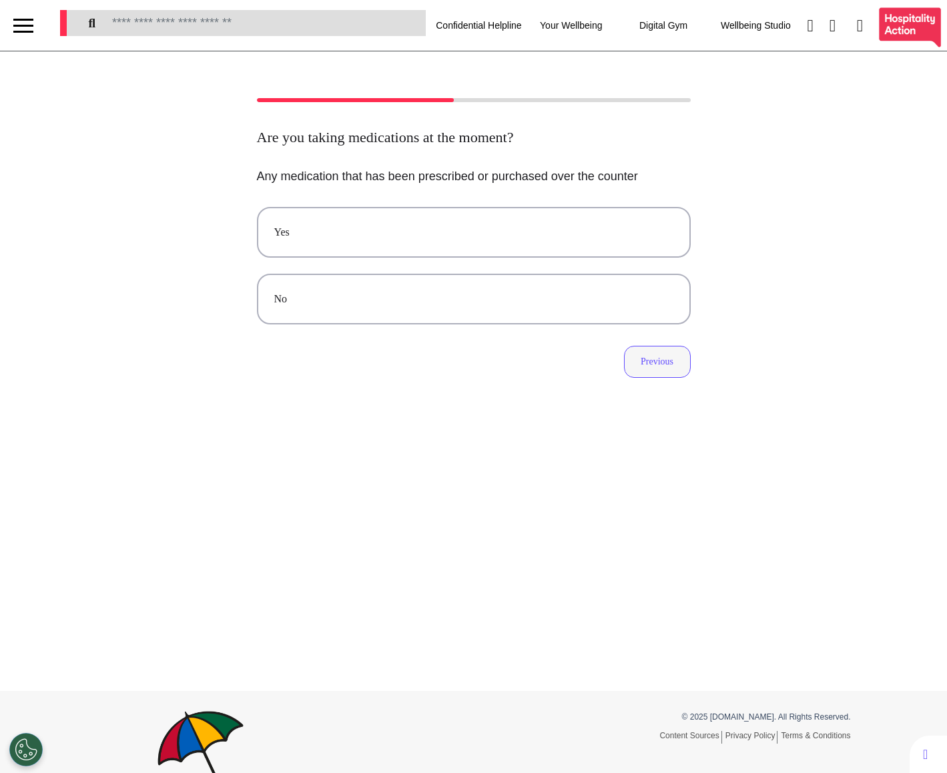
click at [643, 353] on button "Previous" at bounding box center [657, 362] width 67 height 32
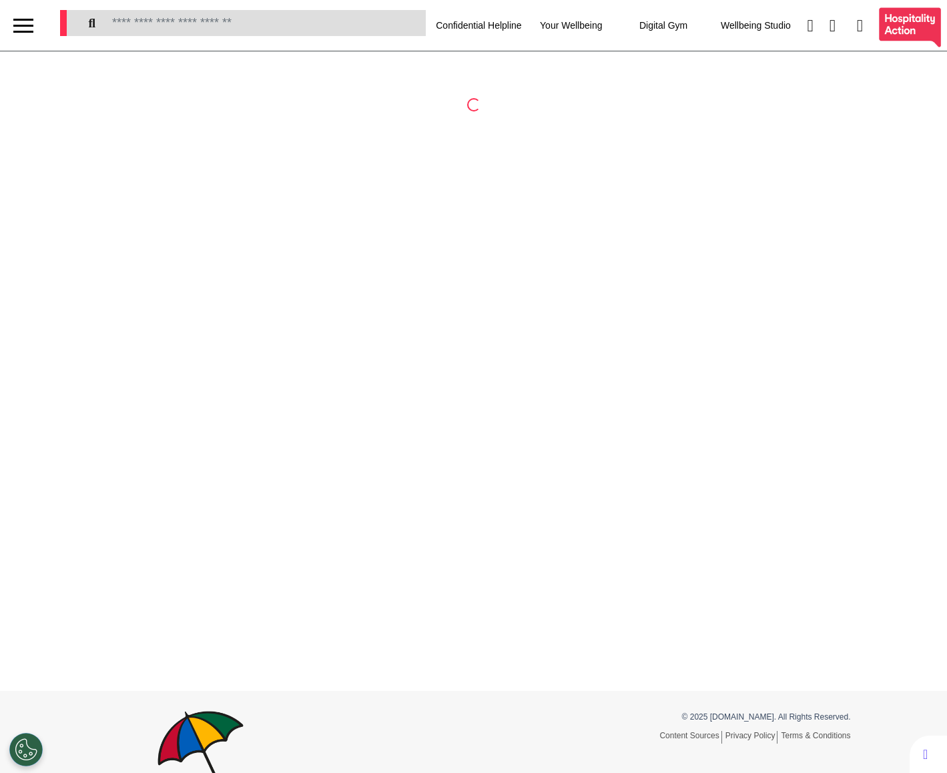
select select "**"
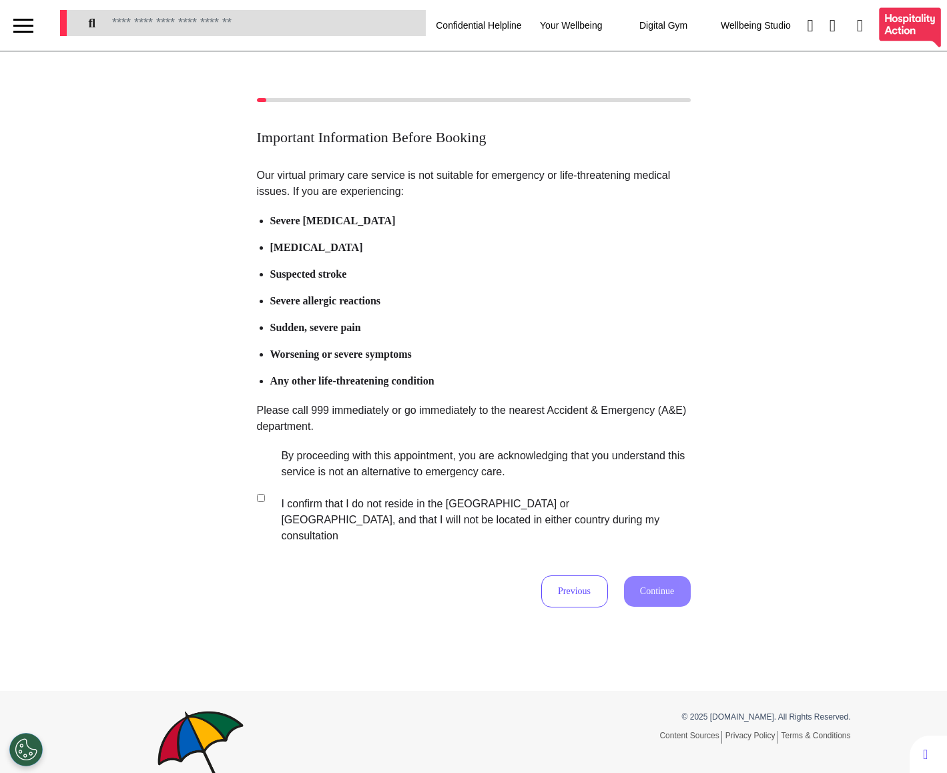
click at [374, 488] on label "By proceeding with this appointment, you are acknowledging that you understand …" at bounding box center [477, 496] width 418 height 96
click at [671, 577] on button "Continue" at bounding box center [657, 591] width 67 height 31
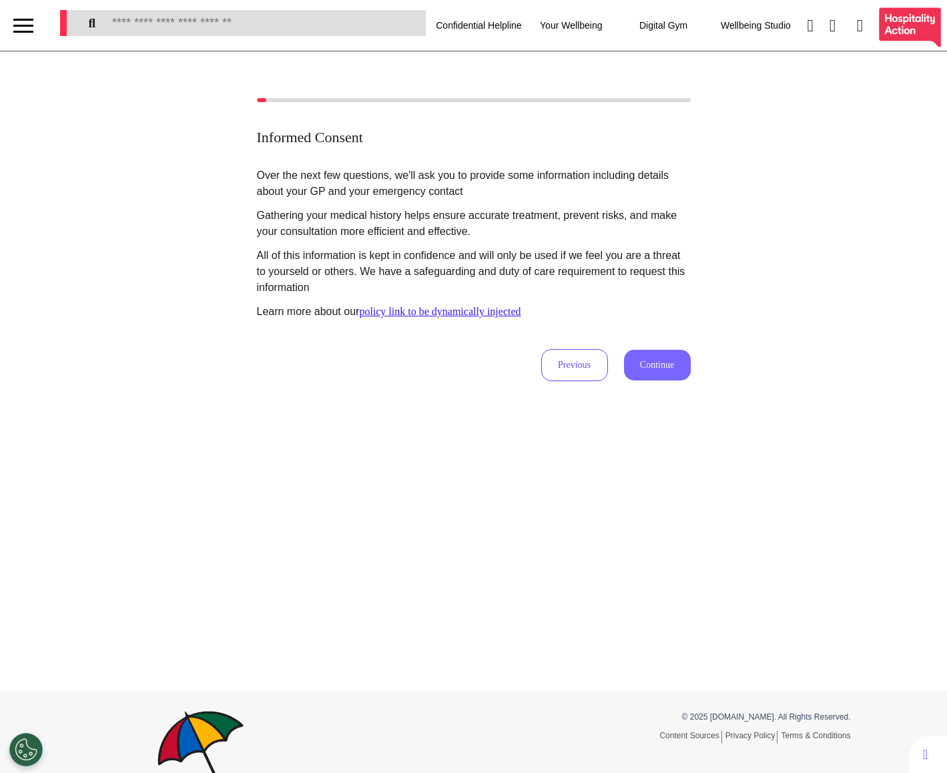
click at [676, 361] on button "Continue" at bounding box center [657, 365] width 67 height 31
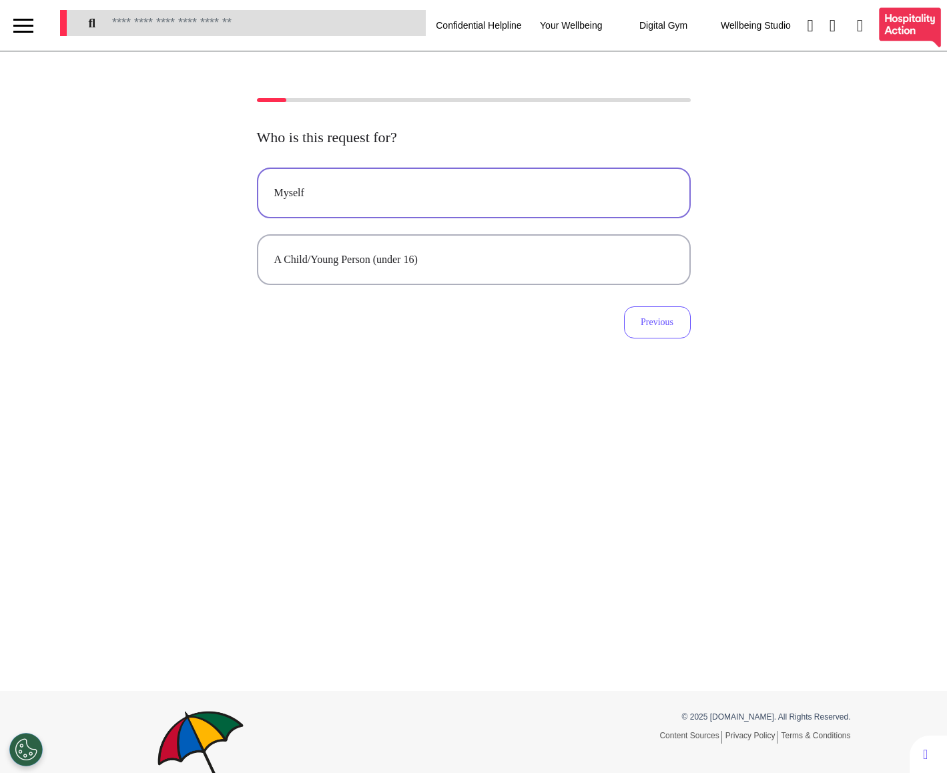
click at [633, 207] on button "Myself" at bounding box center [474, 192] width 434 height 51
select select "******"
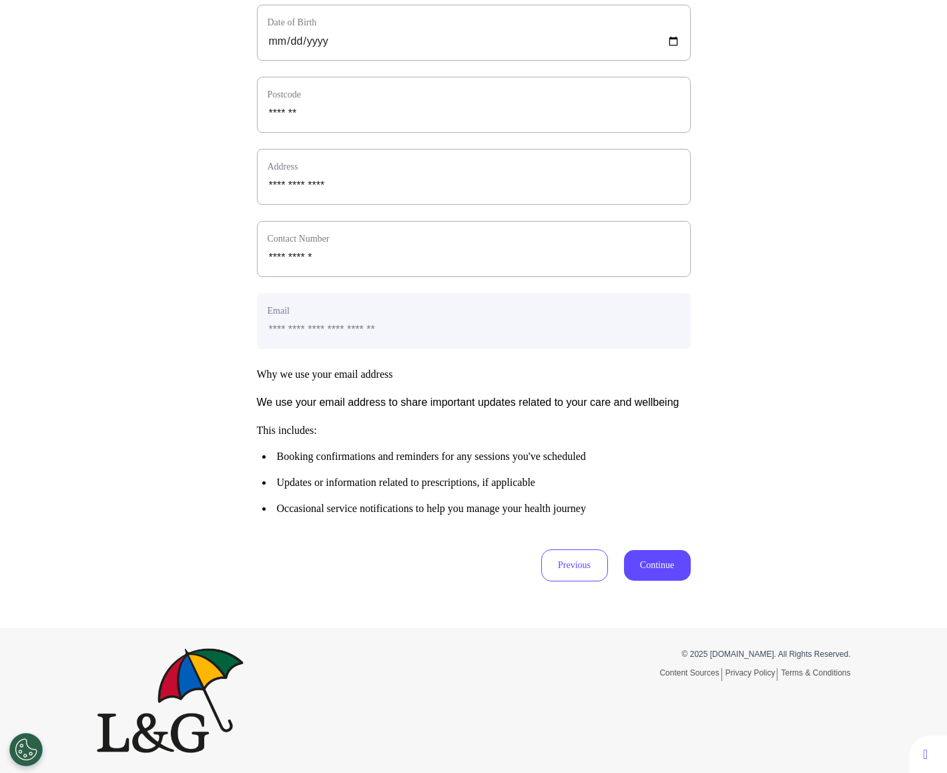
scroll to position [406, 0]
click at [665, 568] on button "Continue" at bounding box center [657, 565] width 67 height 31
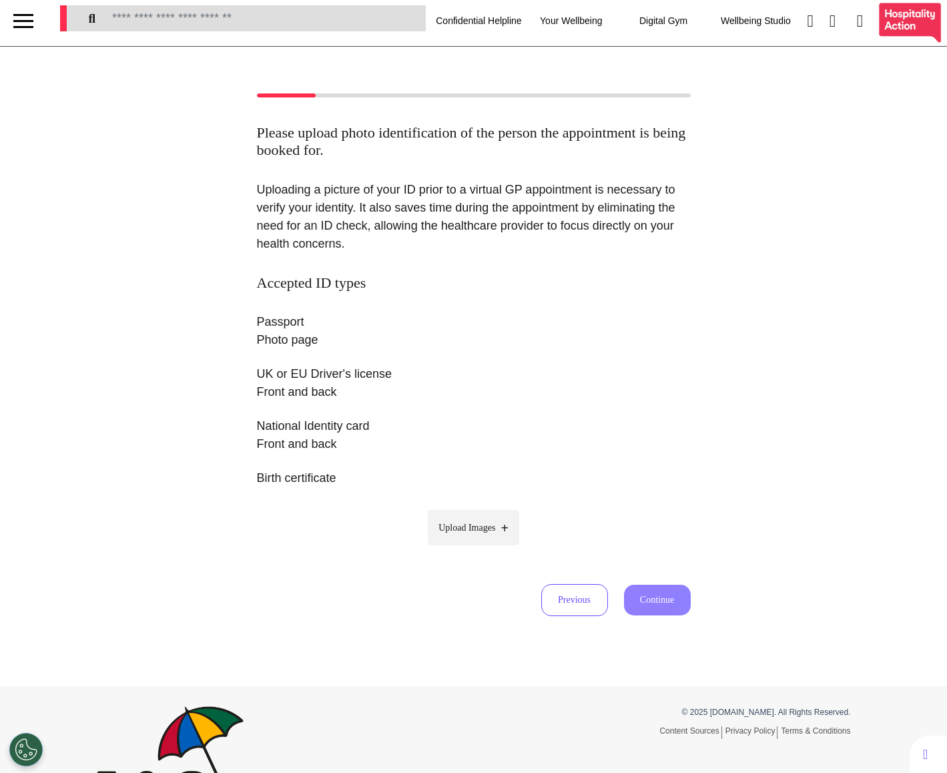
scroll to position [0, 0]
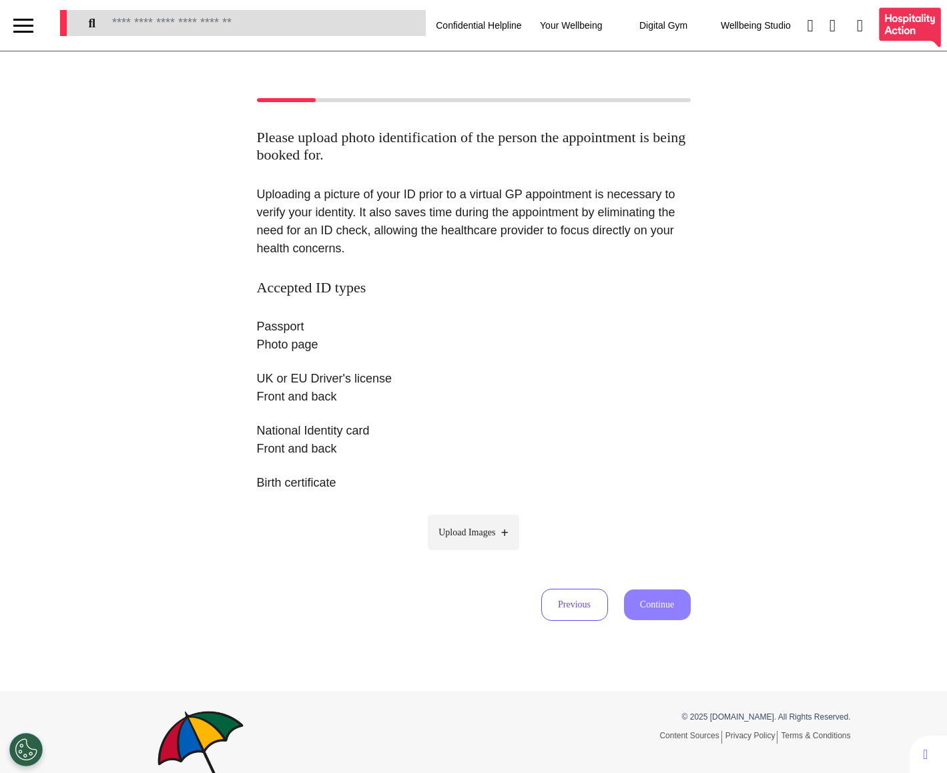
click at [488, 526] on span "Upload Images" at bounding box center [466, 532] width 57 height 14
click at [488, 553] on input "Upload Images" at bounding box center [473, 560] width 127 height 14
type input "**********"
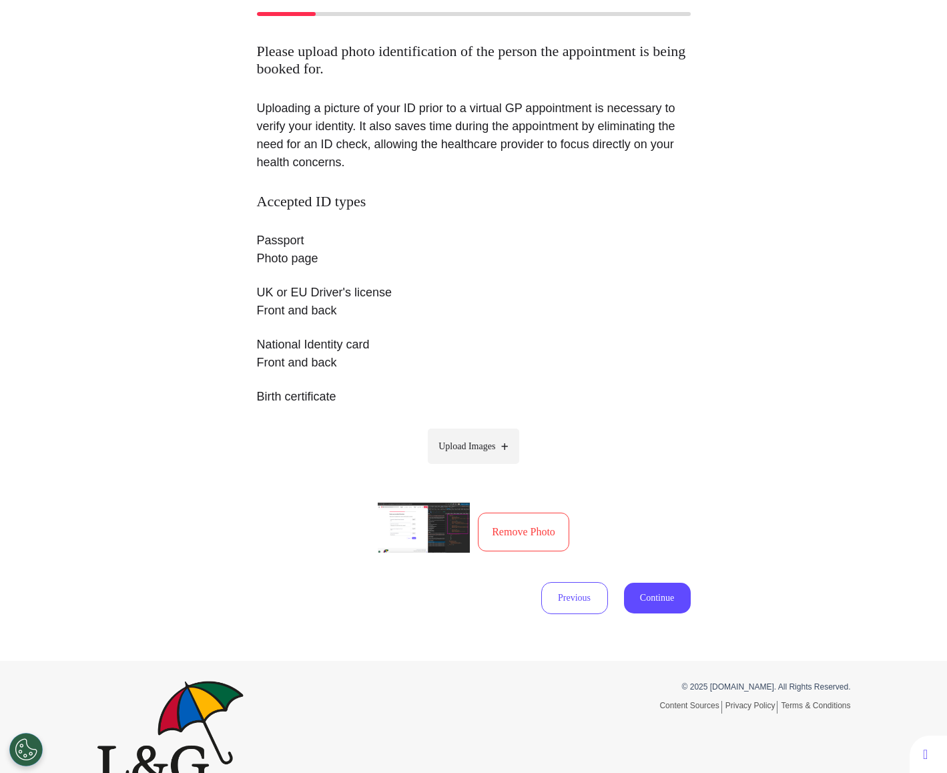
scroll to position [105, 0]
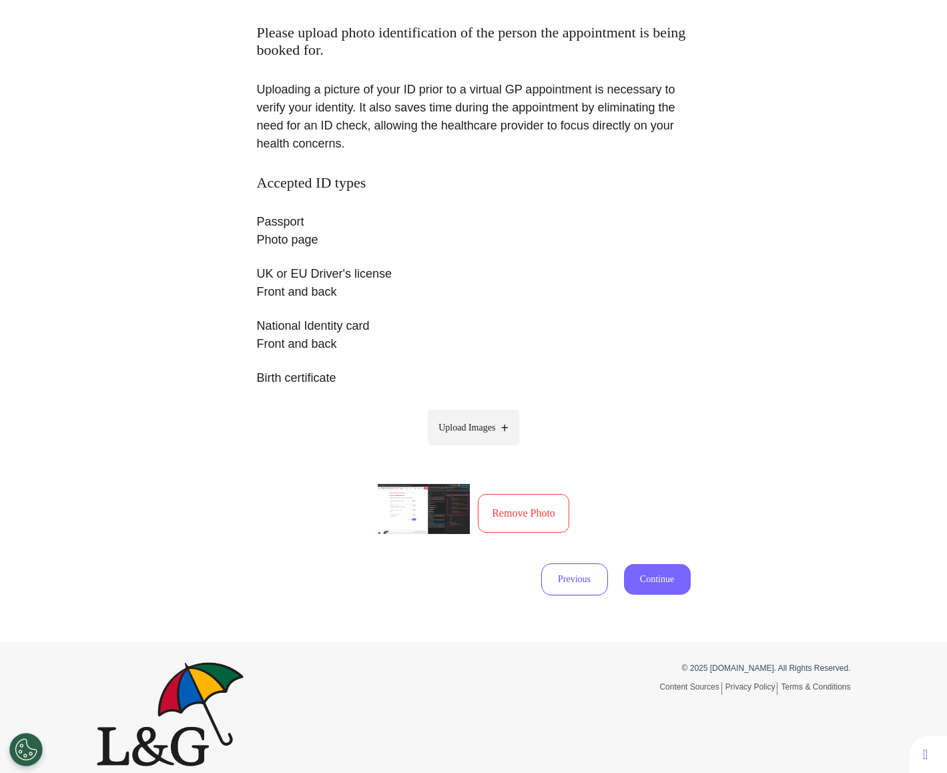
click at [685, 580] on button "Continue" at bounding box center [657, 579] width 67 height 31
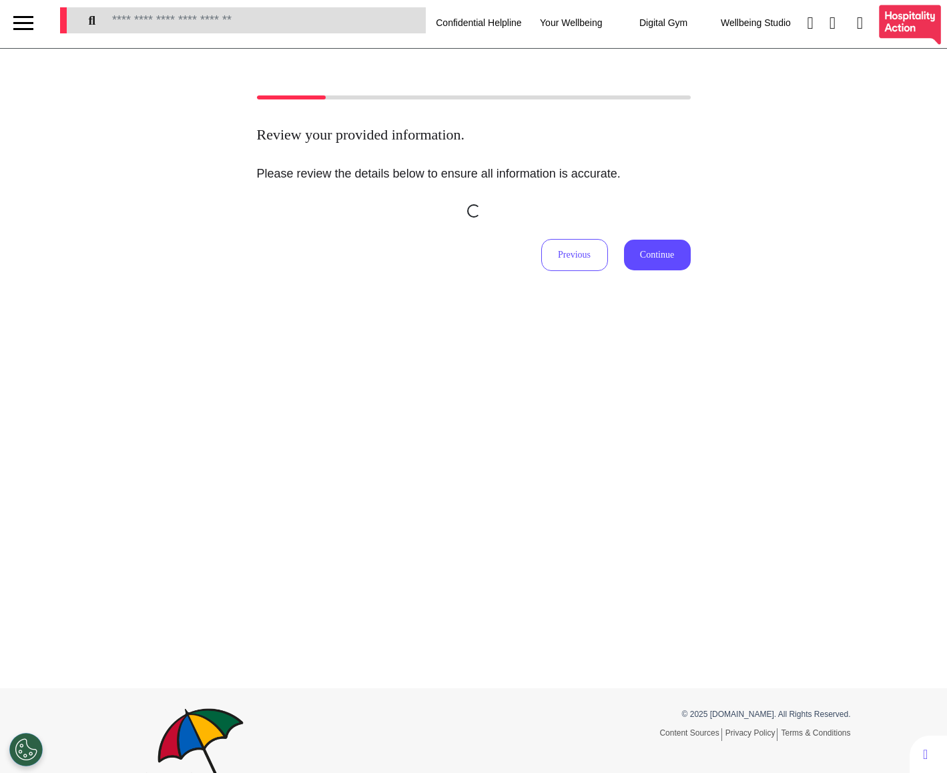
scroll to position [0, 0]
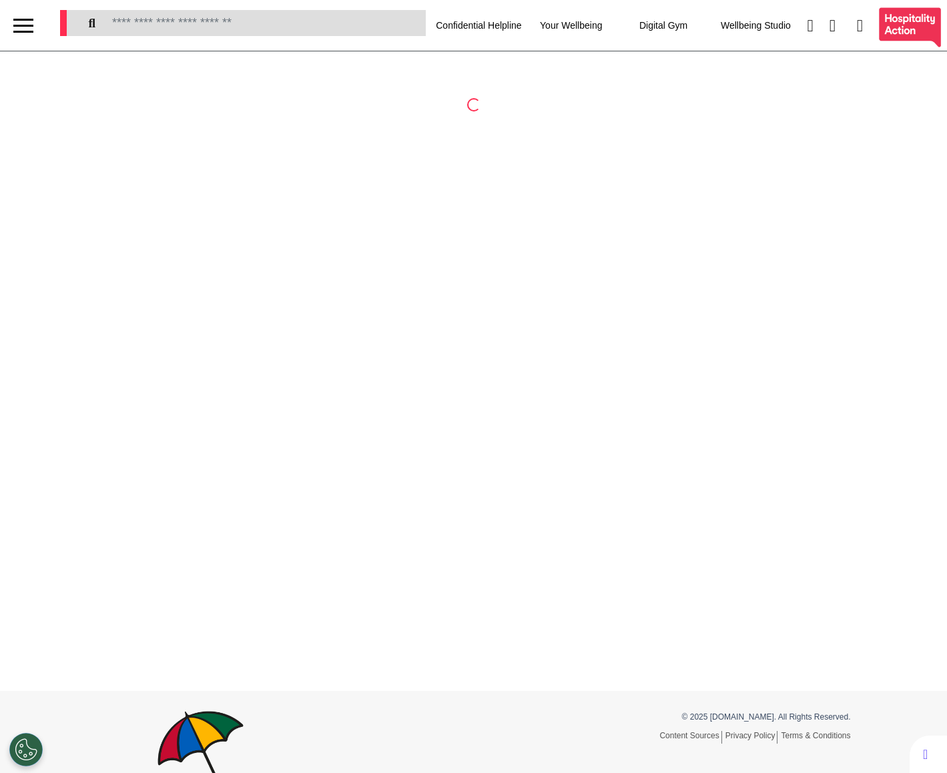
select select "**"
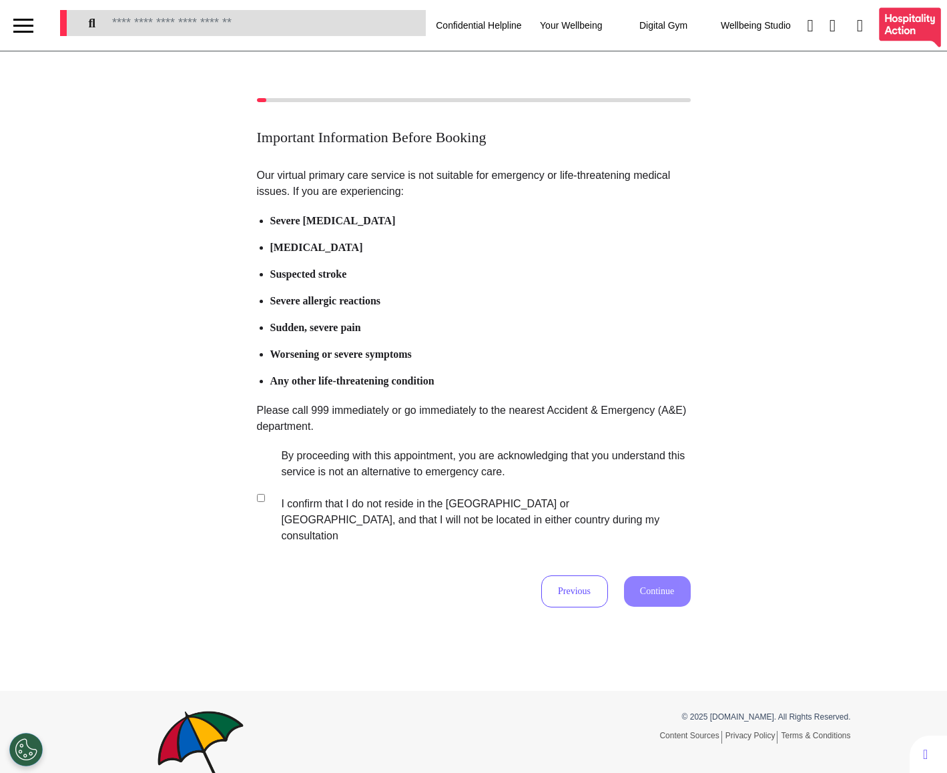
click at [384, 494] on label "By proceeding with this appointment, you are acknowledging that you understand …" at bounding box center [477, 496] width 418 height 96
click at [655, 576] on button "Continue" at bounding box center [657, 591] width 67 height 31
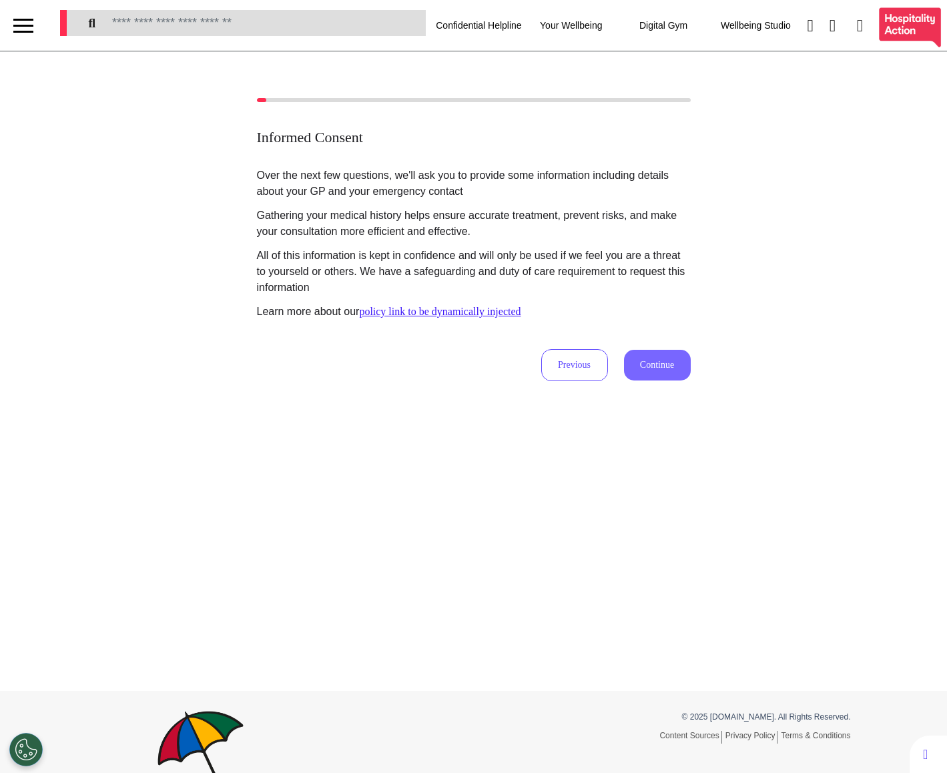
click at [661, 375] on button "Continue" at bounding box center [657, 365] width 67 height 31
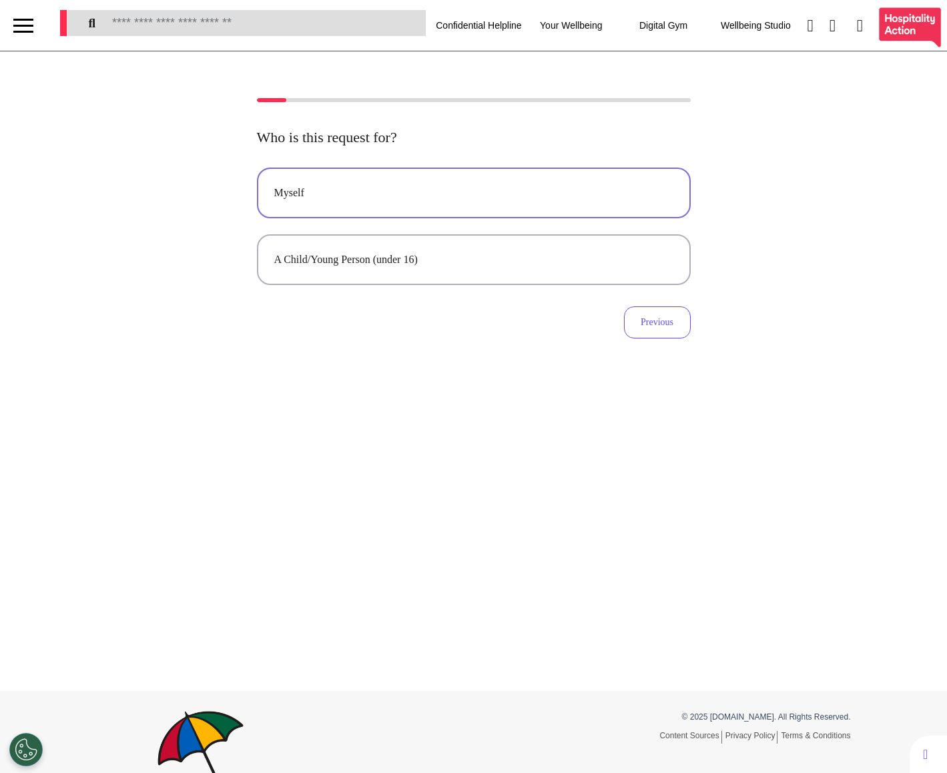
click at [605, 216] on button "Myself" at bounding box center [474, 192] width 434 height 51
select select "******"
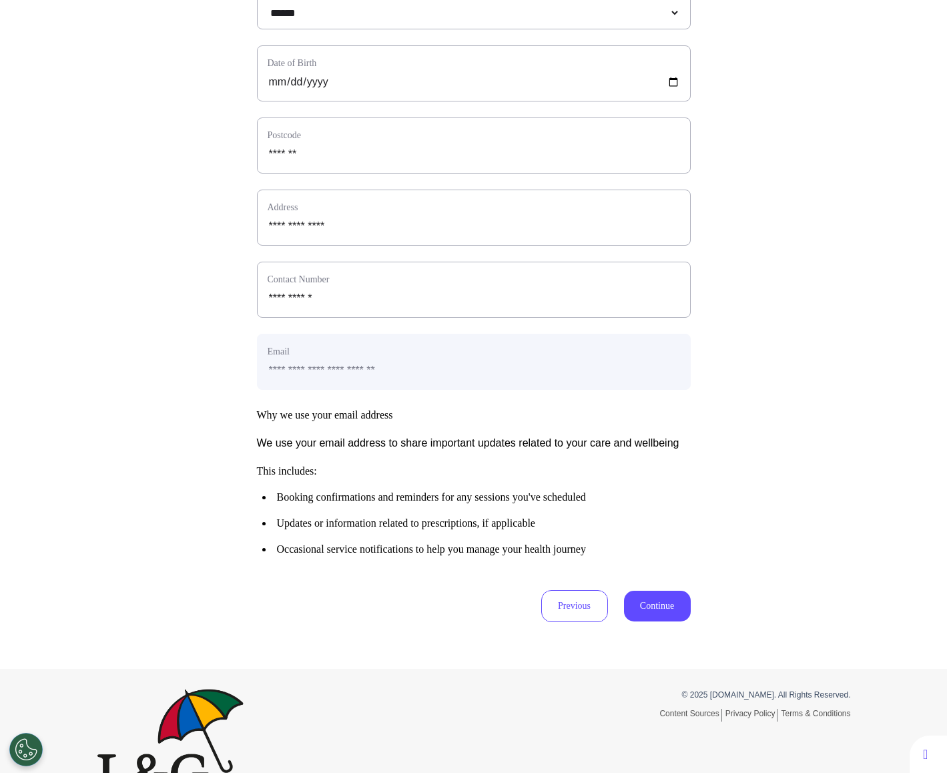
scroll to position [406, 0]
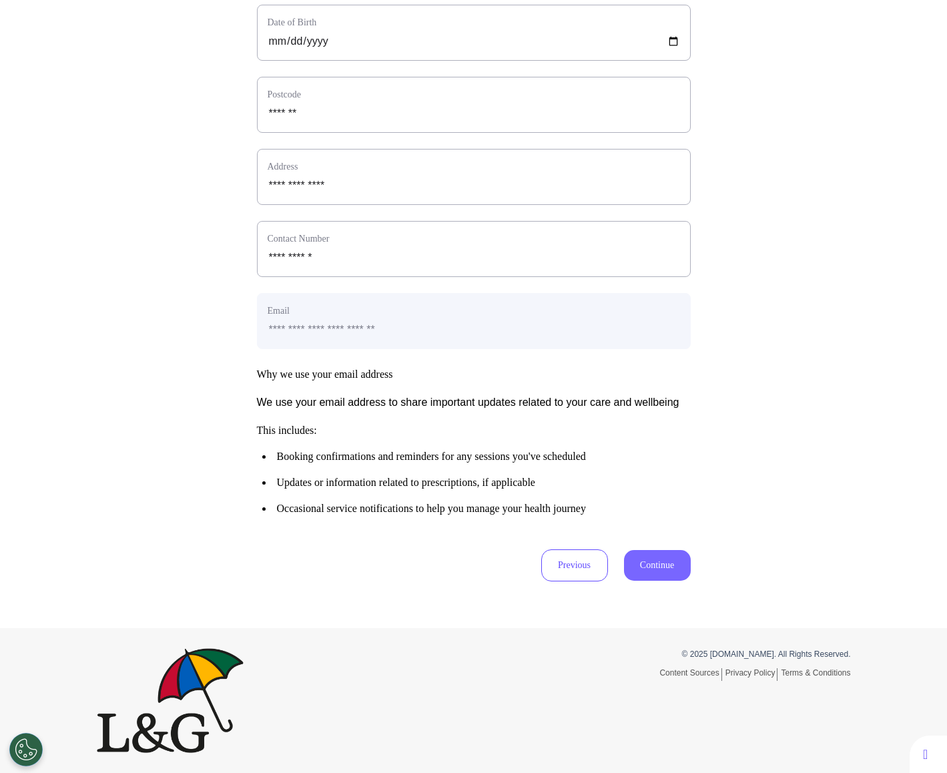
click at [657, 566] on button "Continue" at bounding box center [657, 565] width 67 height 31
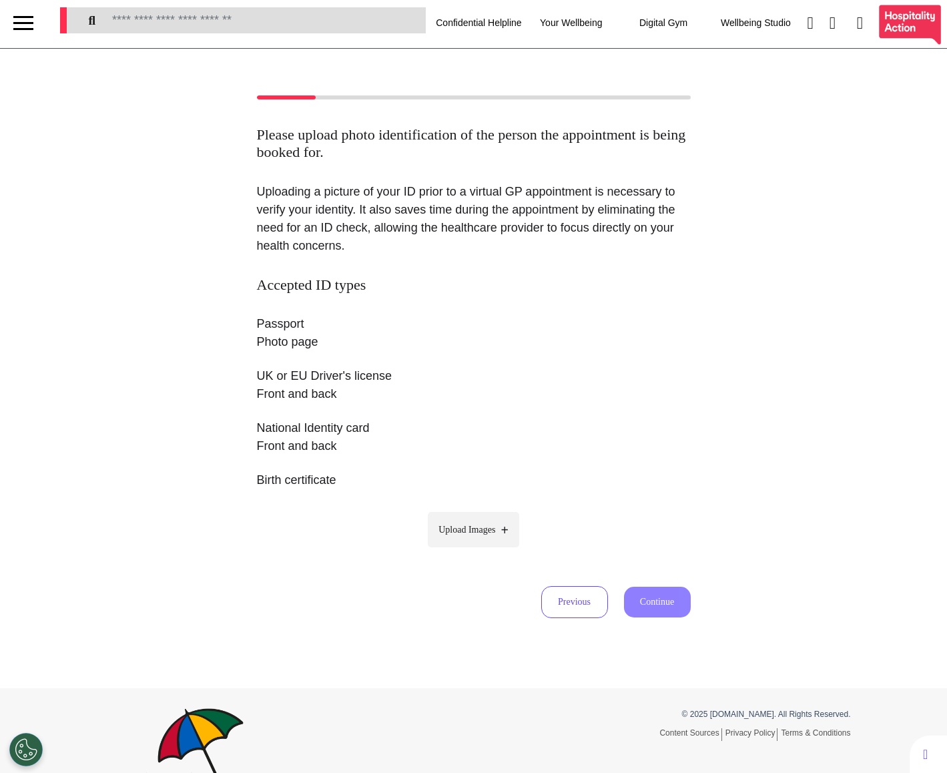
scroll to position [0, 0]
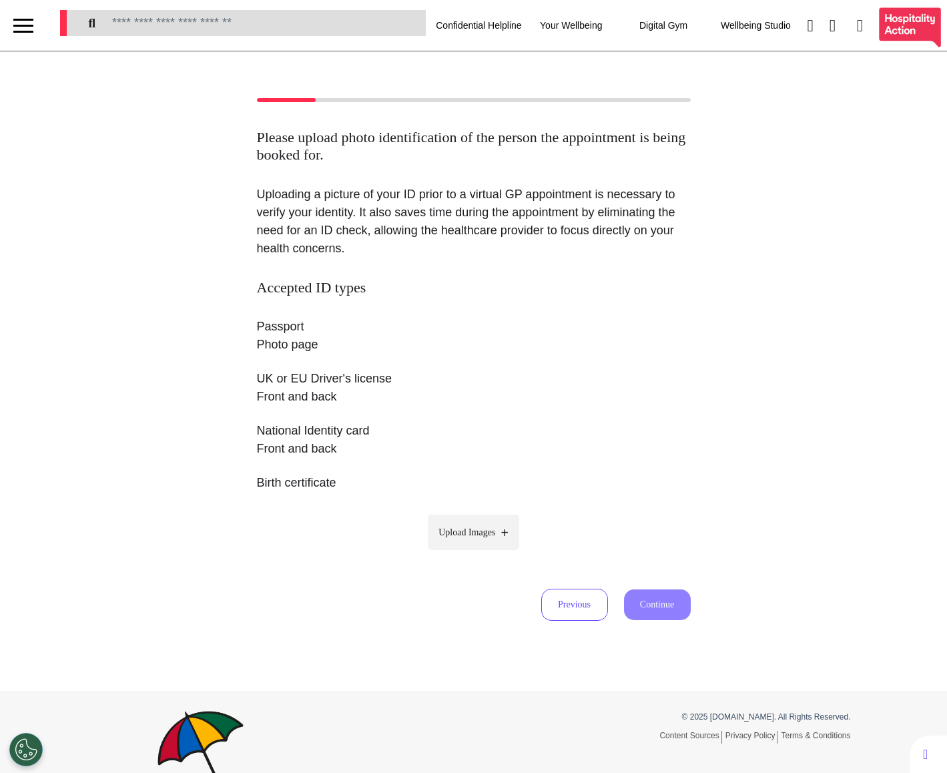
click at [510, 544] on label "Upload Images" at bounding box center [473, 531] width 91 height 35
click at [510, 553] on input "Upload Images" at bounding box center [473, 560] width 127 height 14
type input "**********"
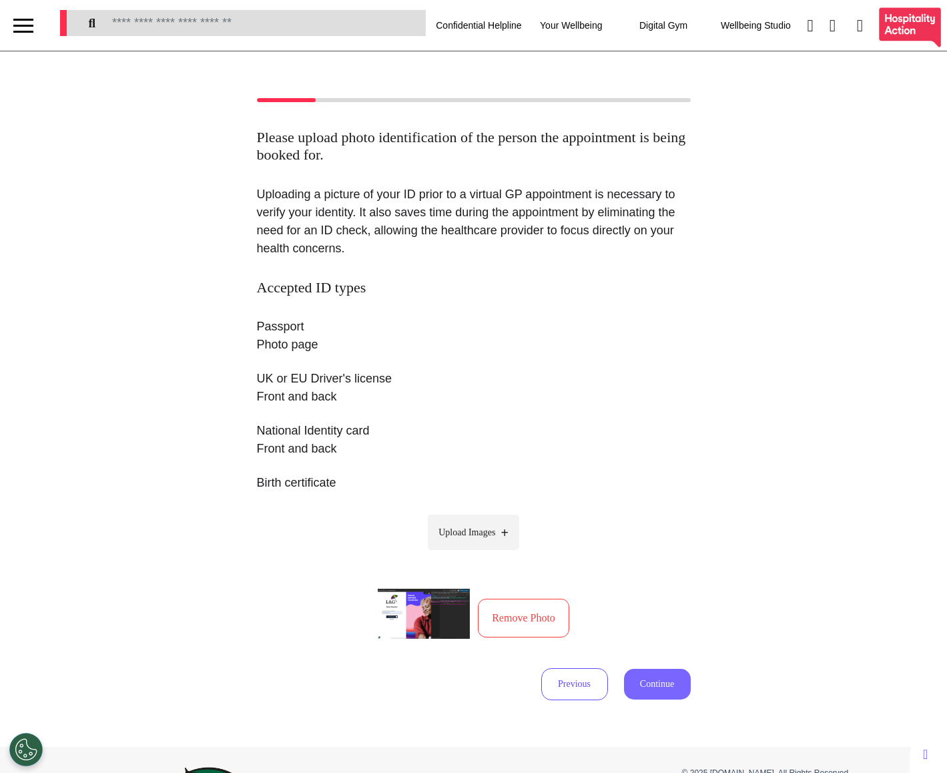
click at [647, 676] on button "Continue" at bounding box center [657, 684] width 67 height 31
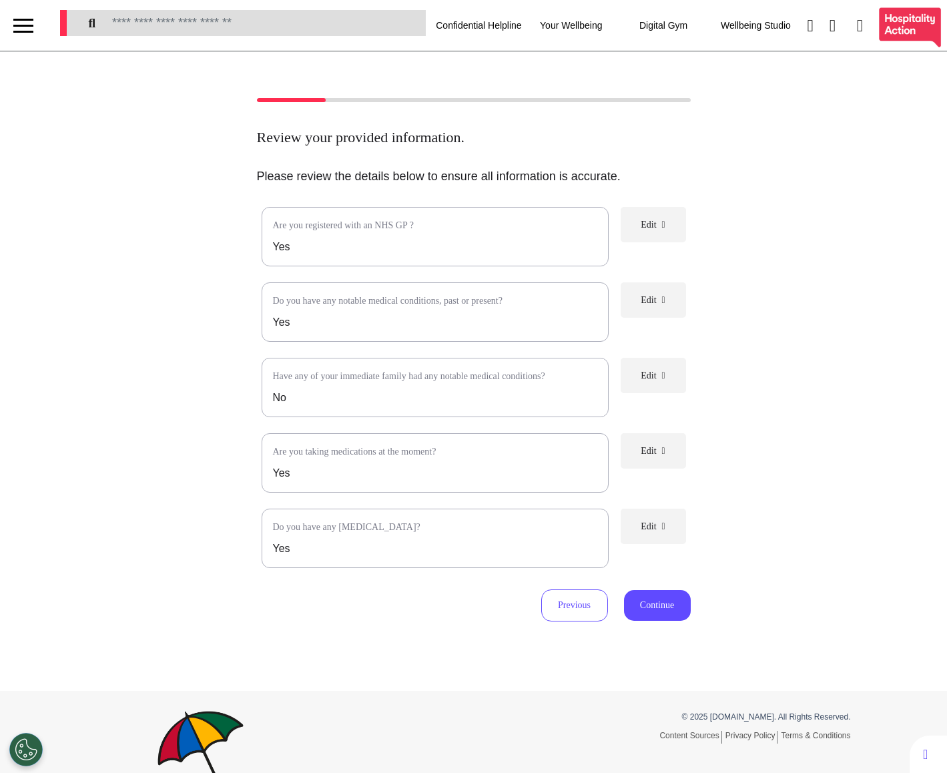
click at [663, 367] on button "Edit" at bounding box center [652, 375] width 65 height 35
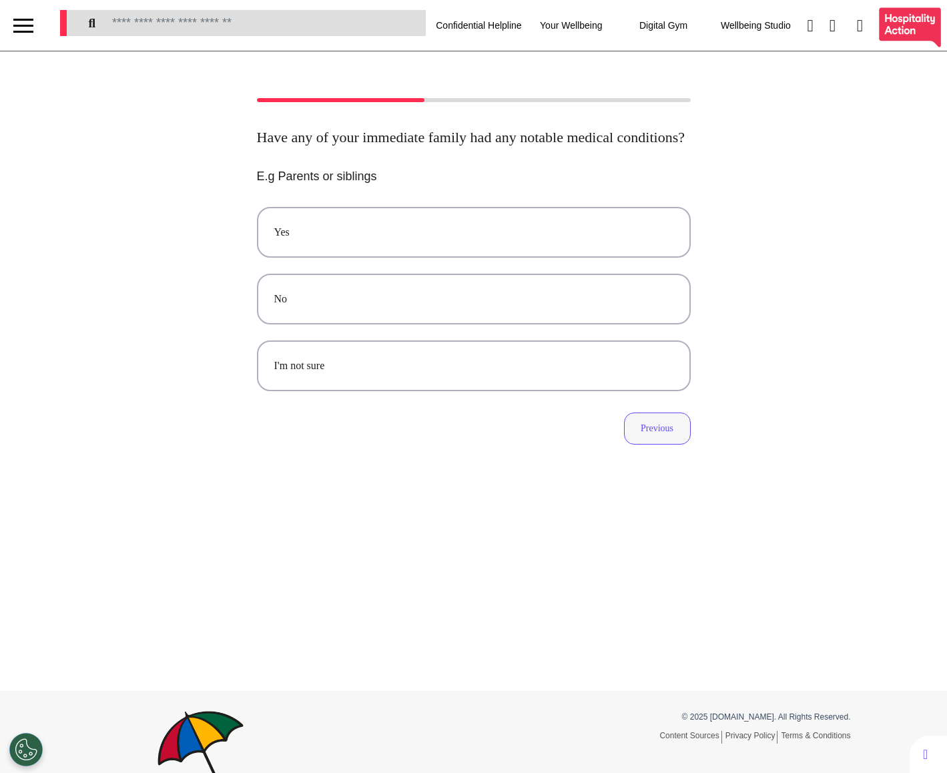
click at [655, 443] on button "Previous" at bounding box center [657, 428] width 67 height 32
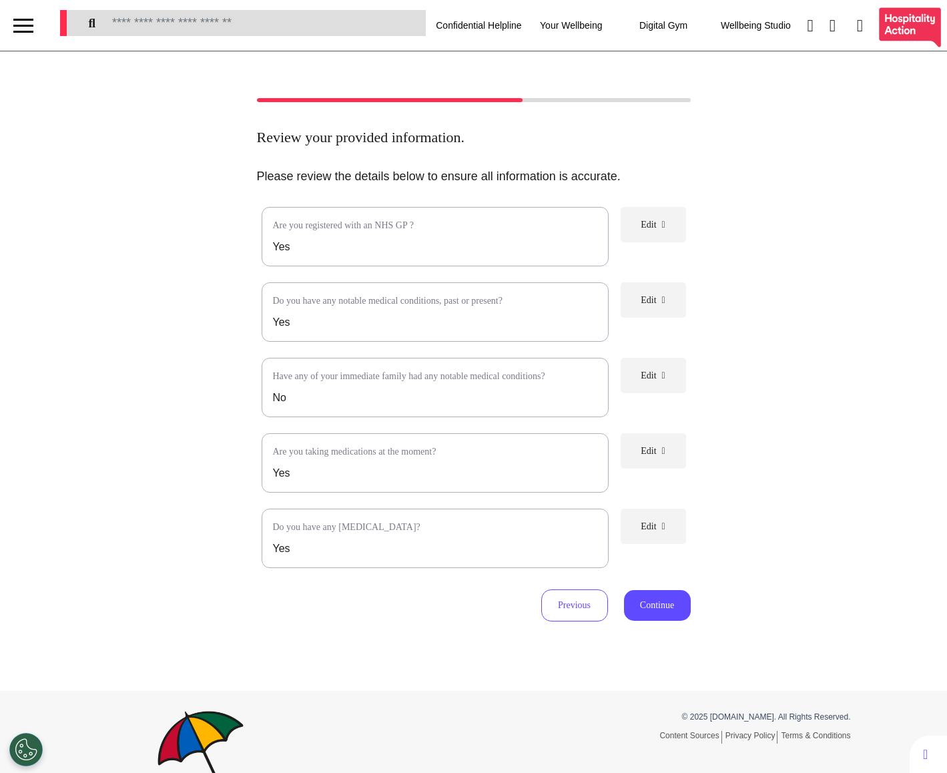
scroll to position [20, 0]
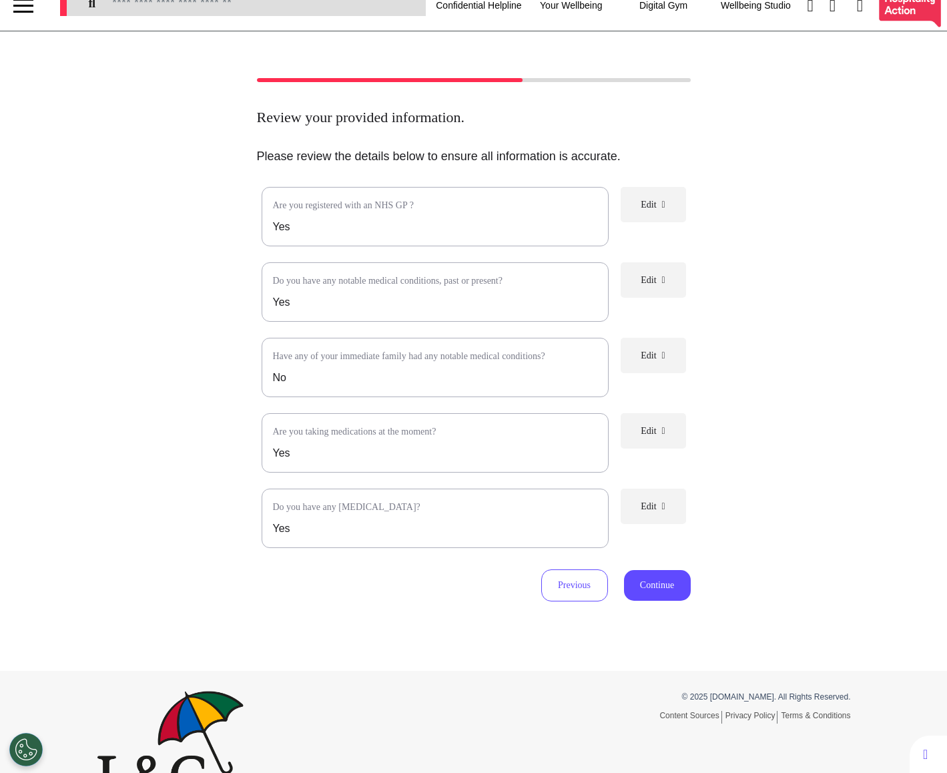
click at [670, 524] on button "Edit" at bounding box center [652, 505] width 65 height 35
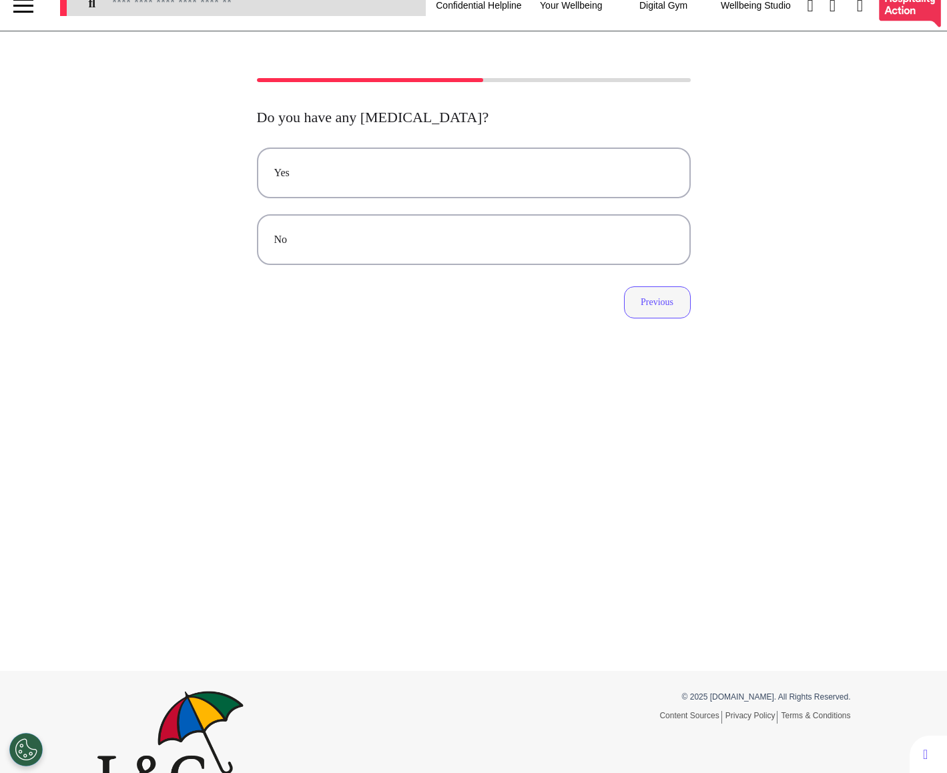
click at [669, 298] on button "Previous" at bounding box center [657, 302] width 67 height 32
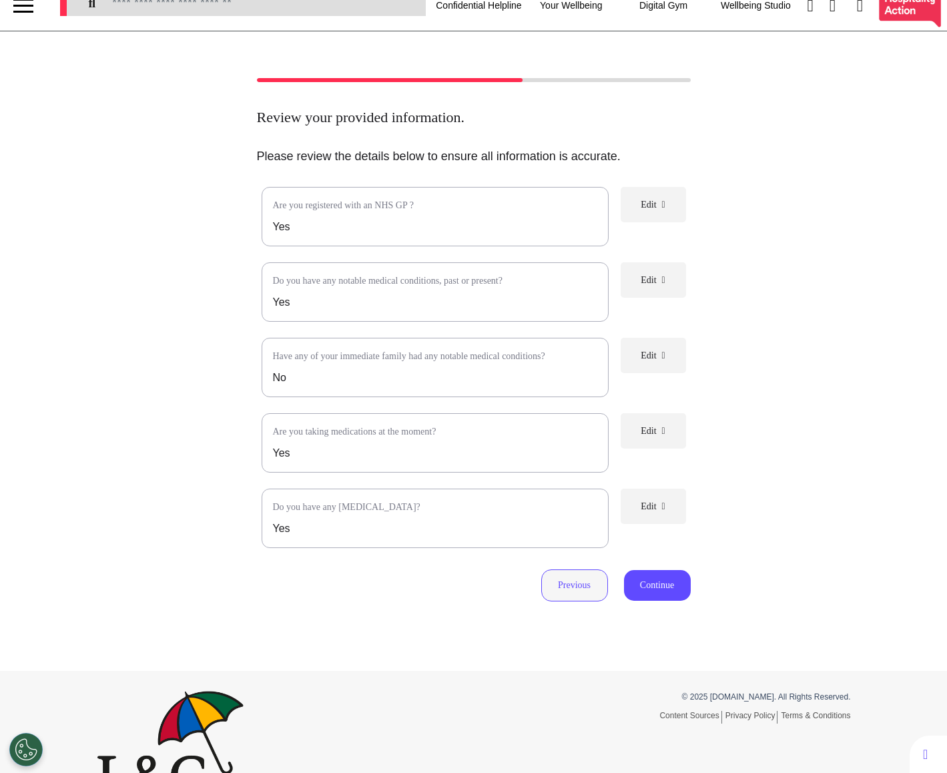
click at [568, 588] on button "Previous" at bounding box center [574, 585] width 67 height 32
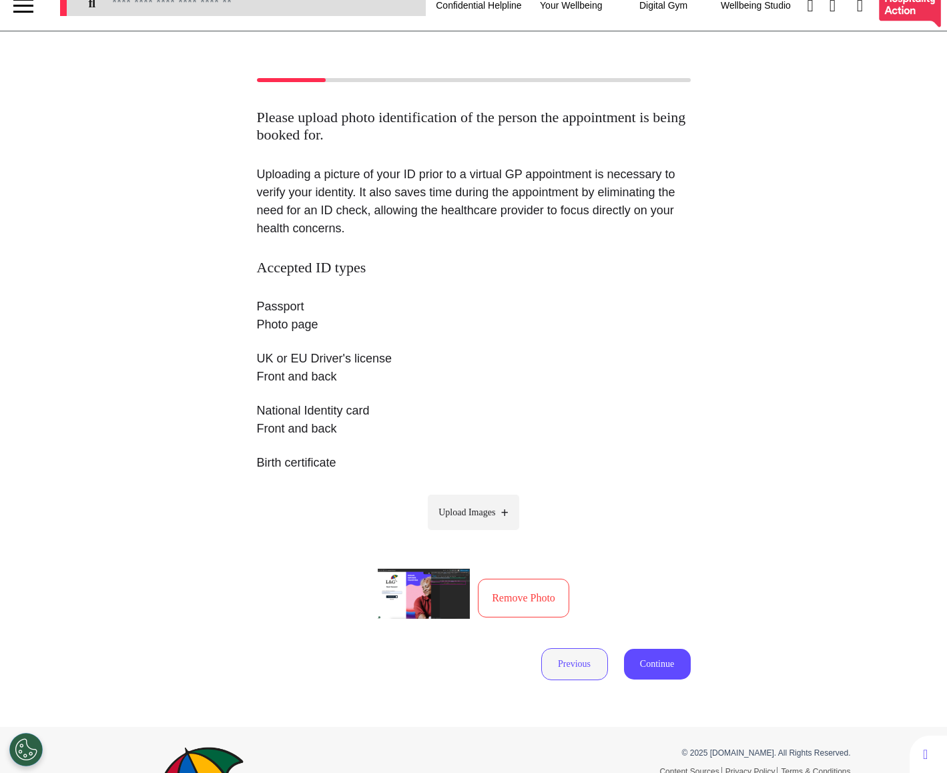
click at [564, 669] on button "Previous" at bounding box center [574, 664] width 67 height 32
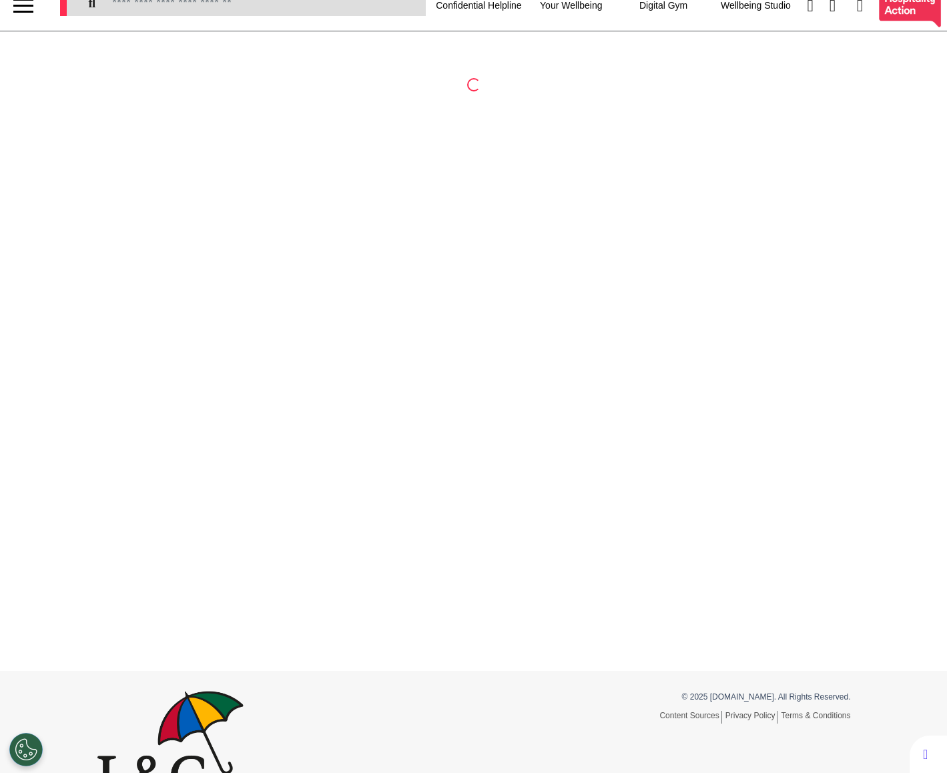
select select "******"
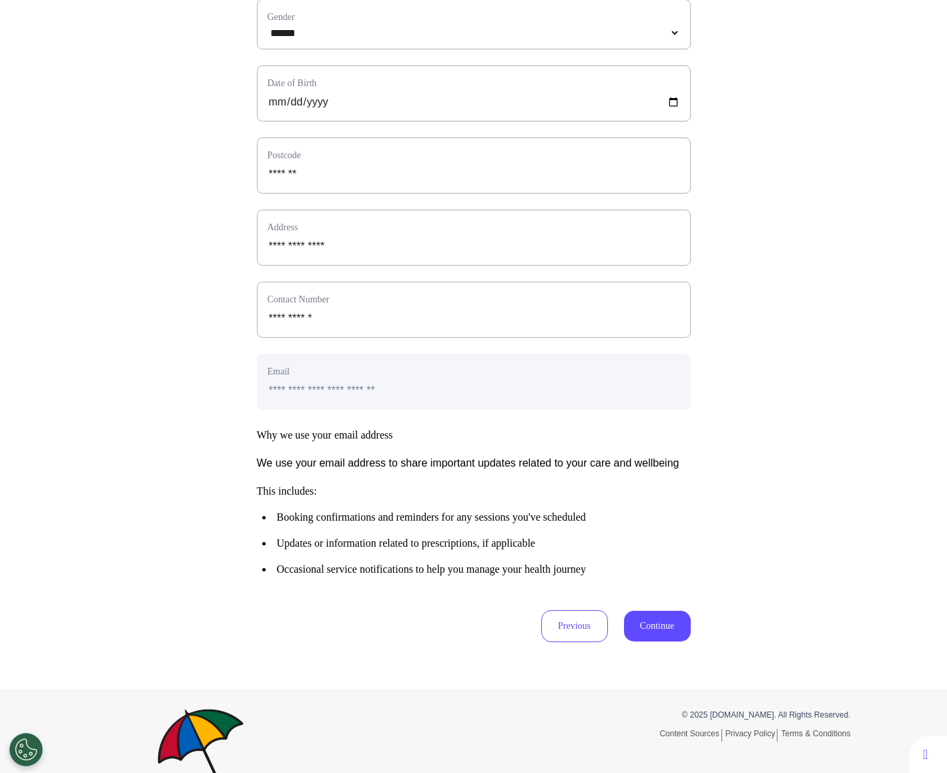
scroll to position [357, 0]
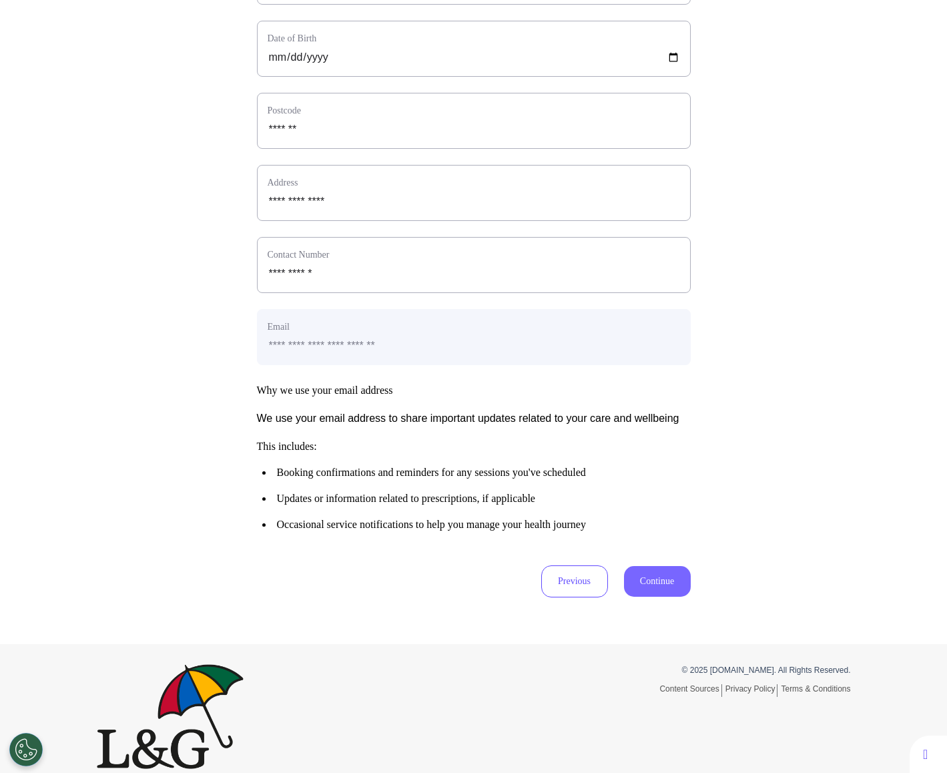
click at [639, 596] on button "Continue" at bounding box center [657, 581] width 67 height 31
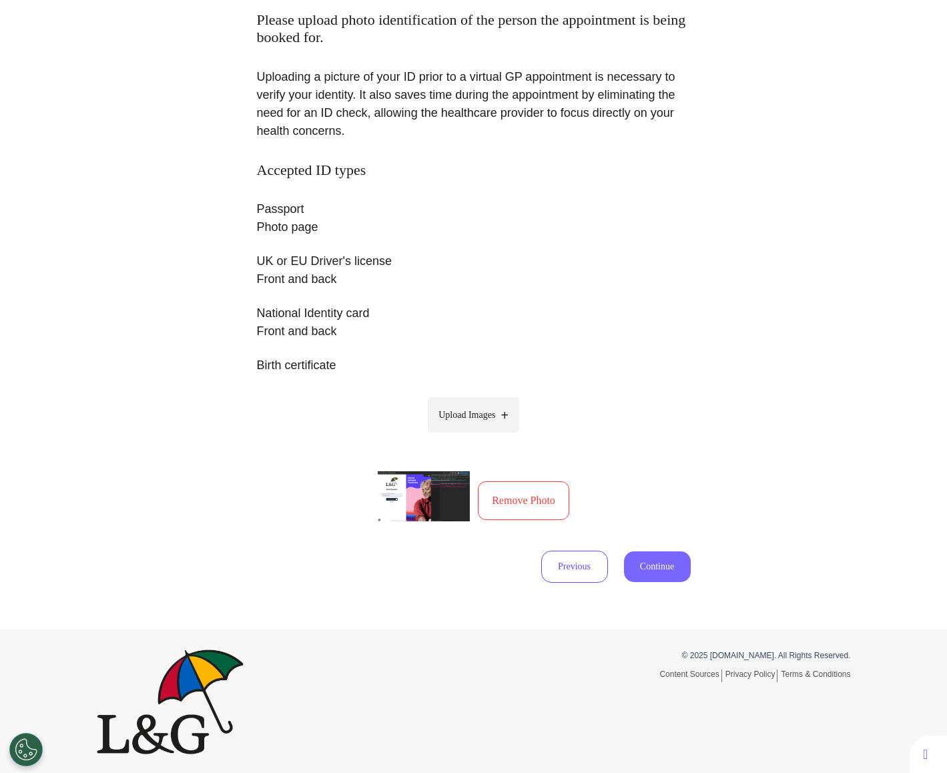
click at [658, 562] on button "Continue" at bounding box center [657, 566] width 67 height 31
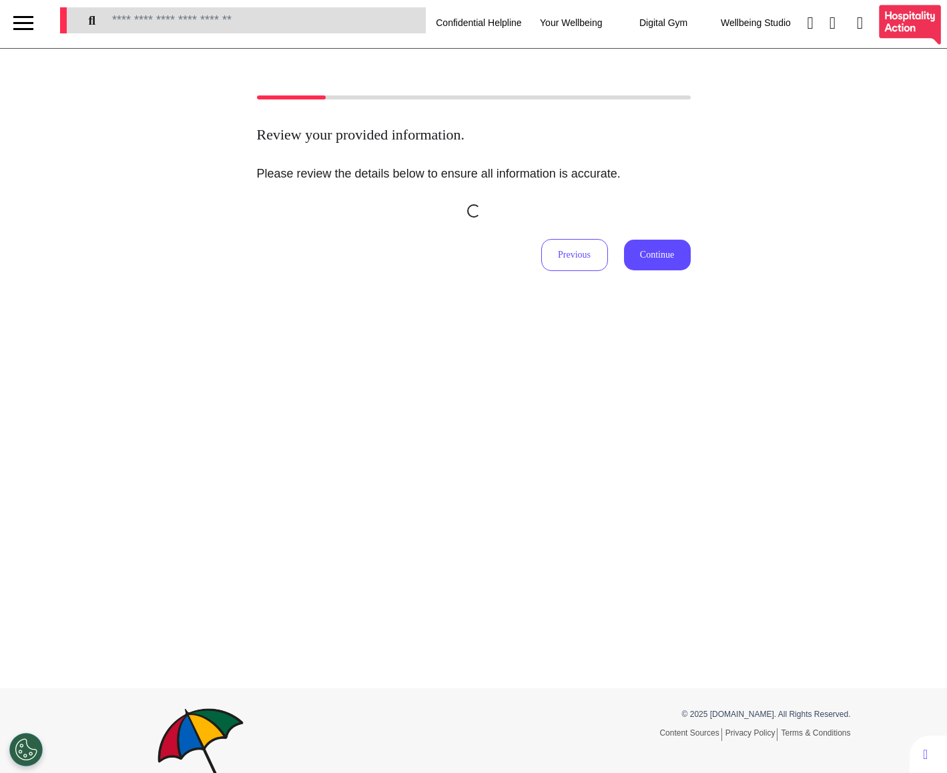
scroll to position [0, 0]
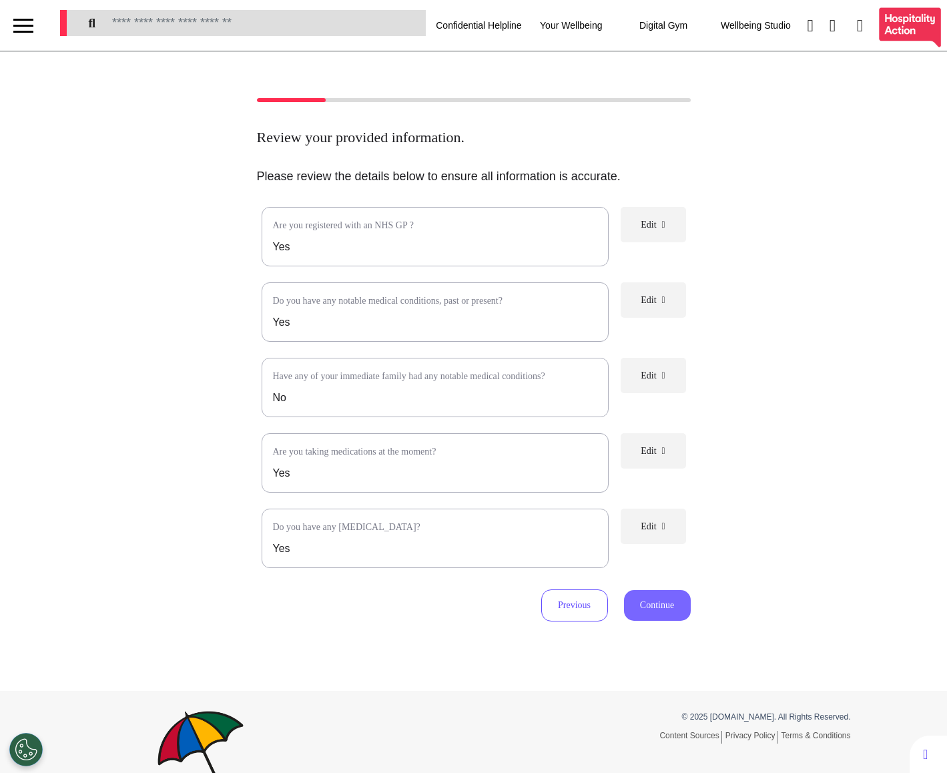
click at [671, 620] on button "Continue" at bounding box center [657, 605] width 67 height 31
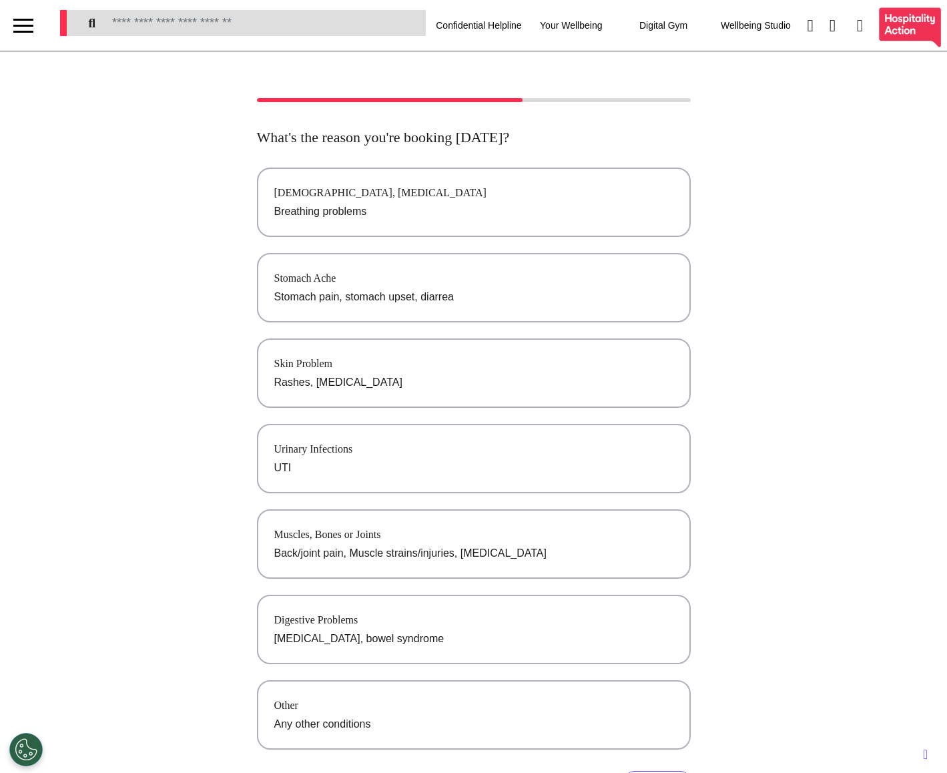
scroll to position [216, 0]
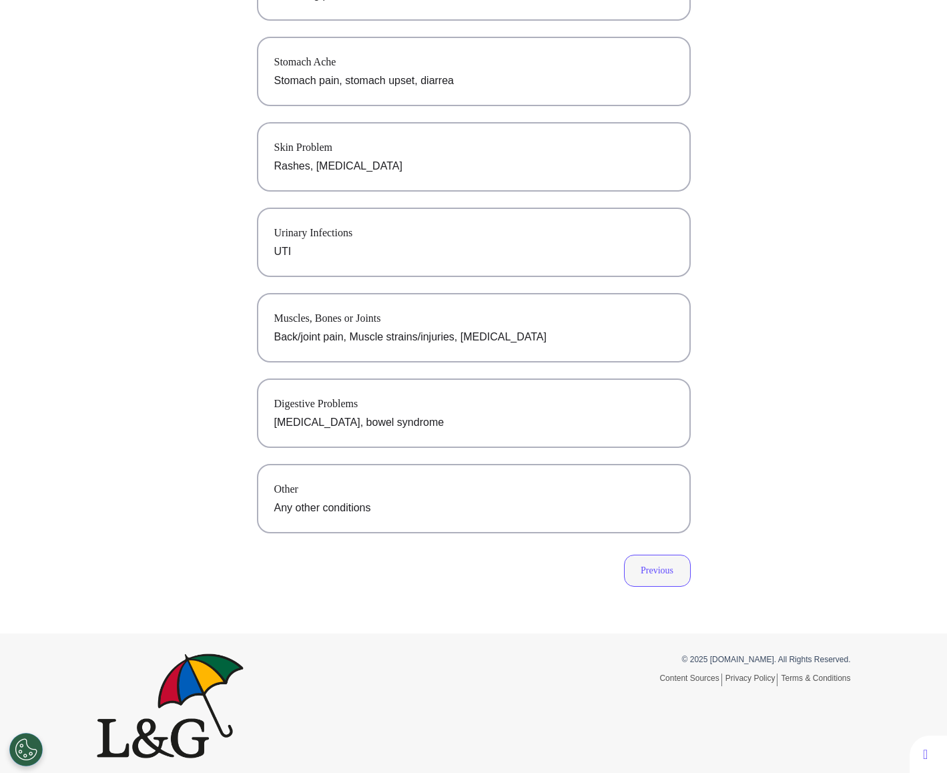
click at [659, 563] on button "Previous" at bounding box center [657, 570] width 67 height 32
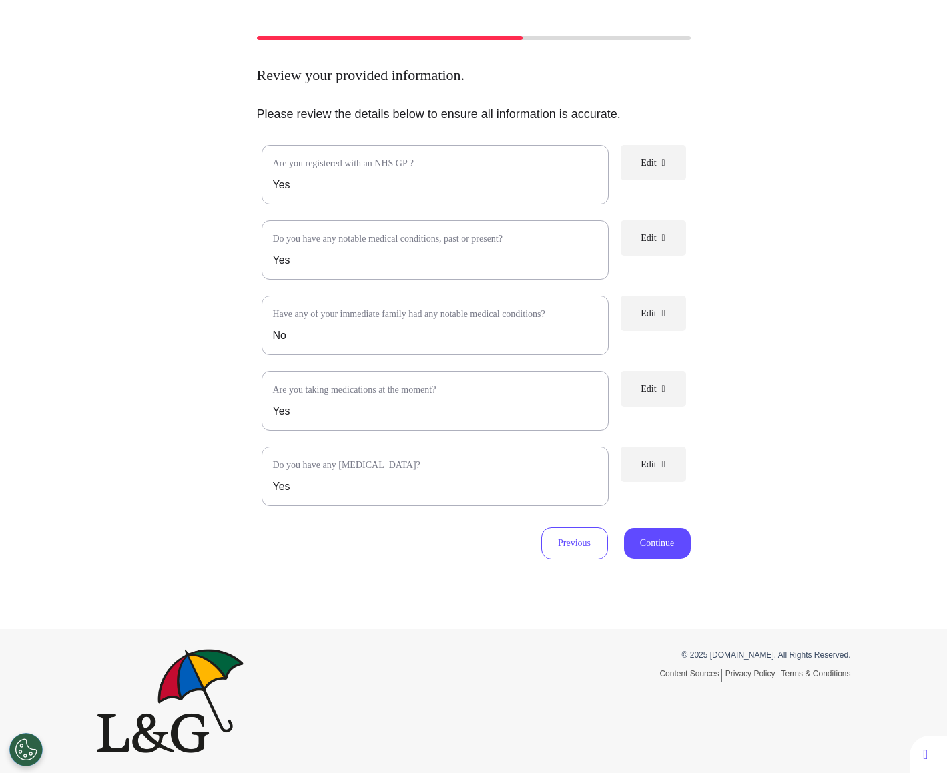
click at [654, 310] on span "Edit" at bounding box center [648, 313] width 15 height 10
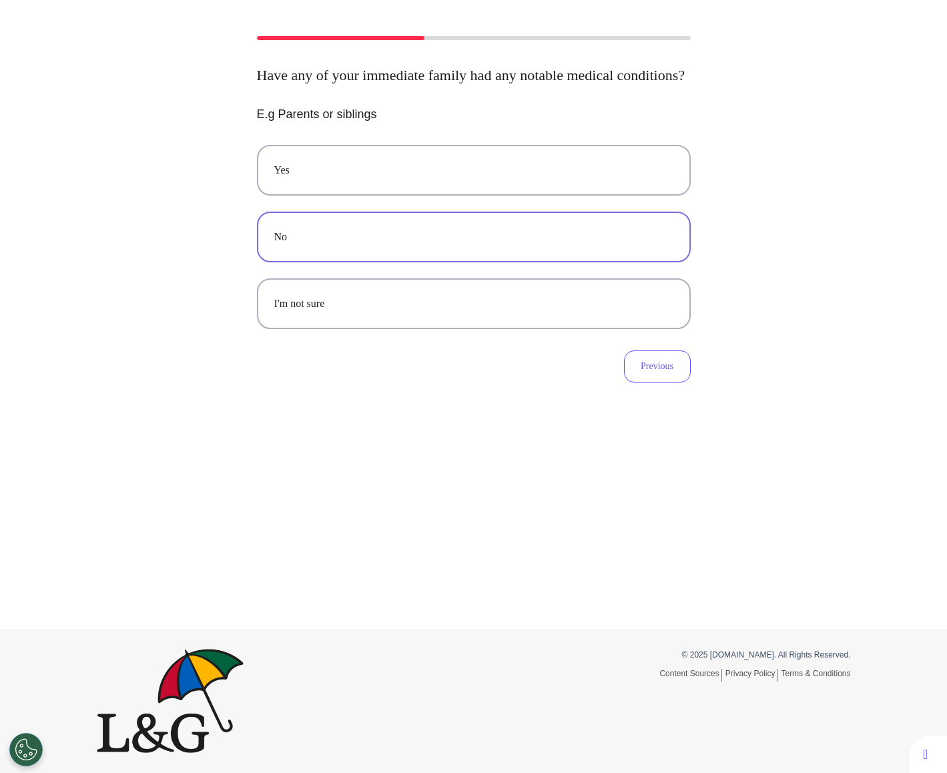
click at [616, 239] on button "No" at bounding box center [474, 237] width 434 height 51
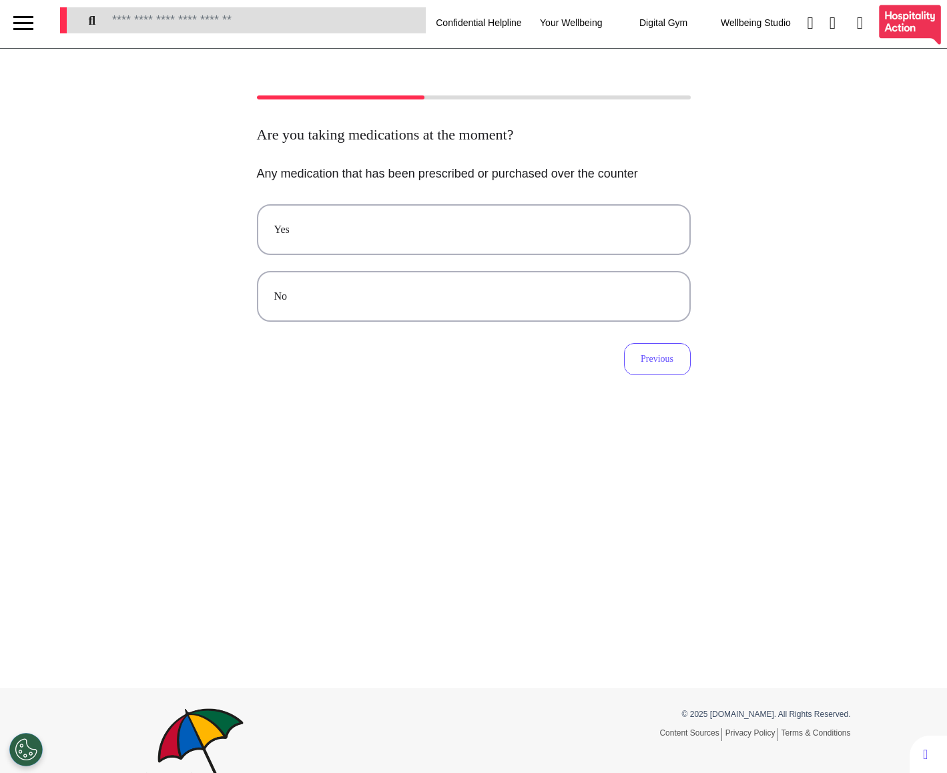
scroll to position [0, 0]
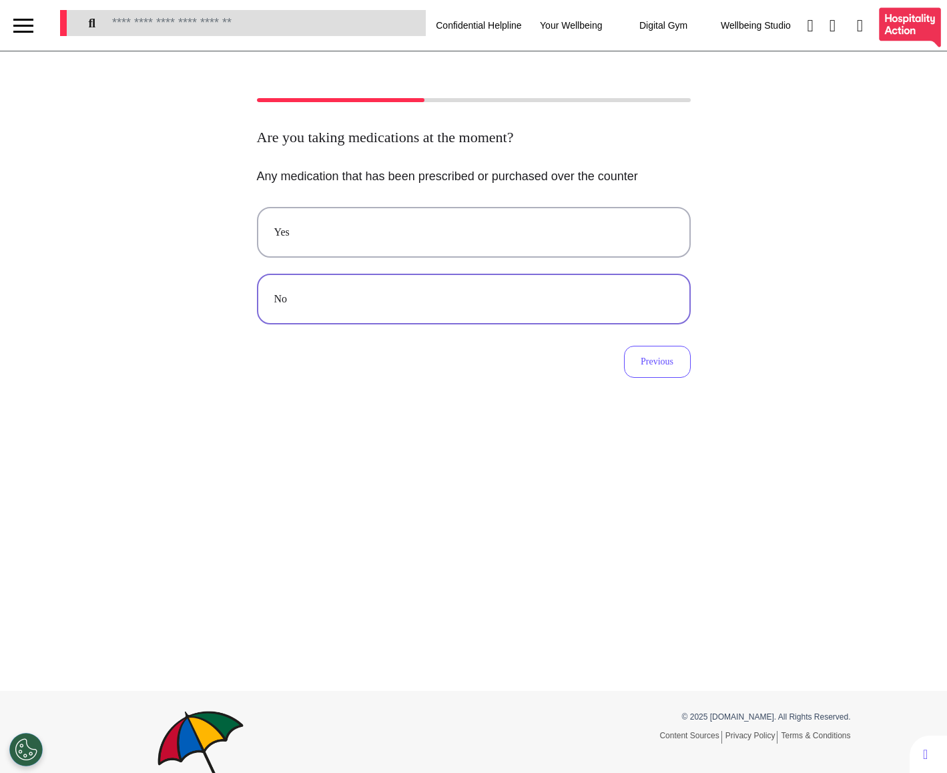
click at [592, 296] on div "No" at bounding box center [473, 299] width 399 height 16
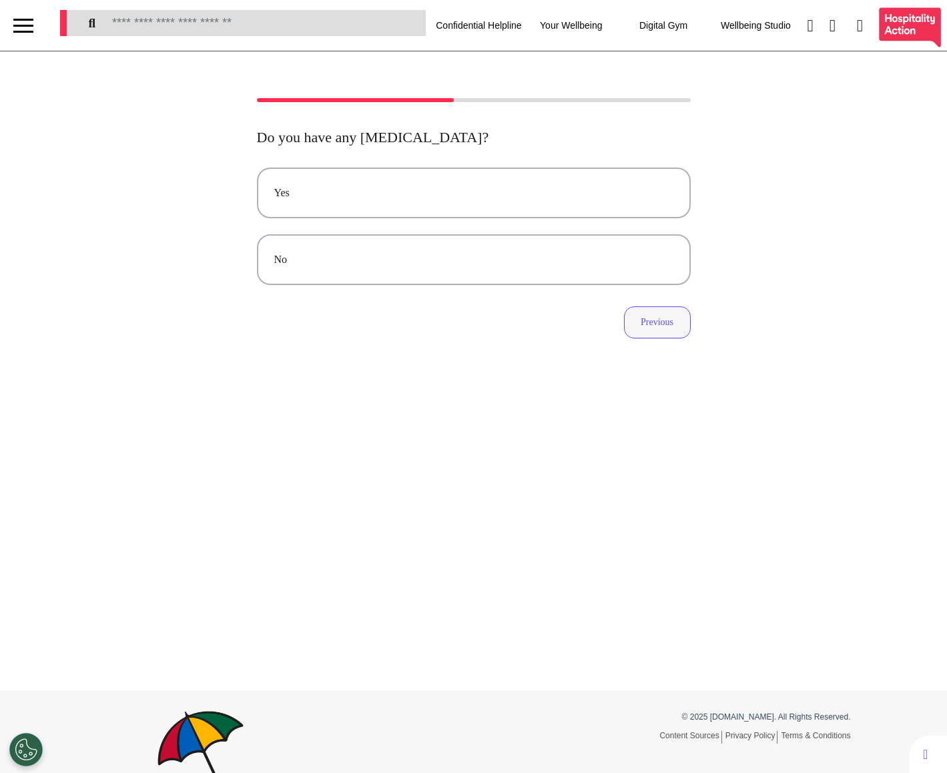
click at [655, 328] on button "Previous" at bounding box center [657, 322] width 67 height 32
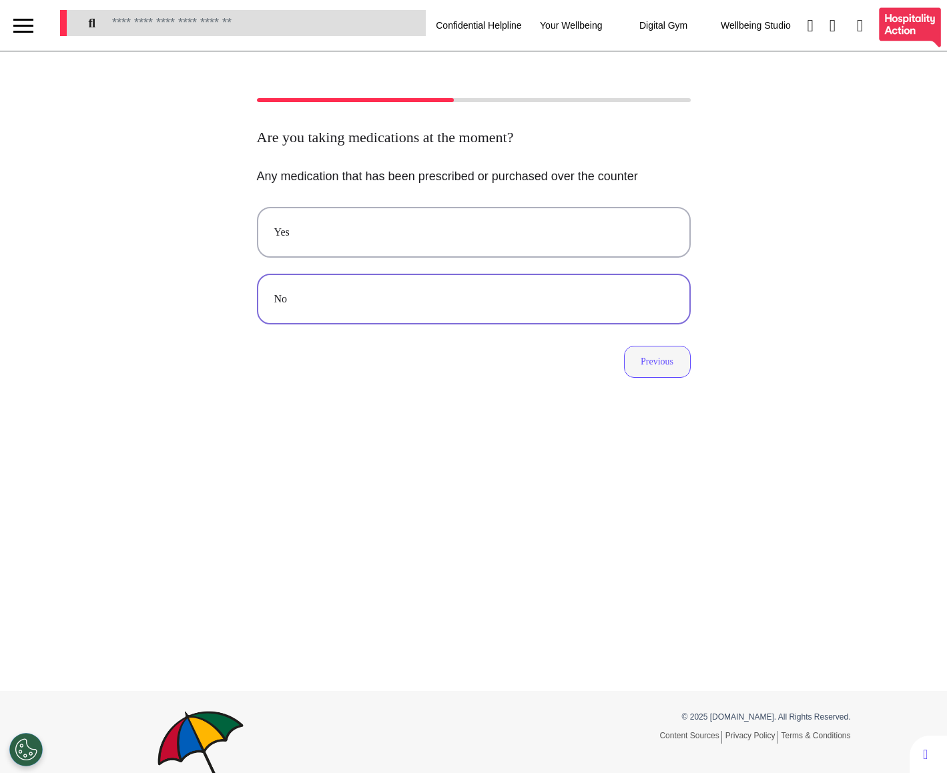
click at [654, 356] on button "Previous" at bounding box center [657, 362] width 67 height 32
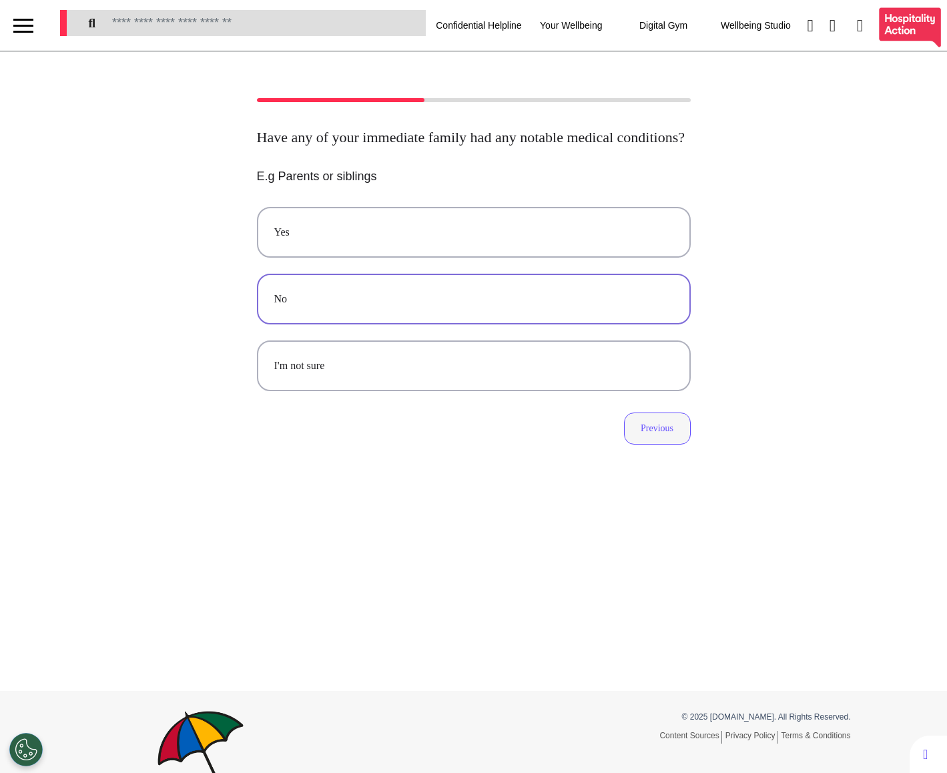
click at [649, 444] on button "Previous" at bounding box center [657, 428] width 67 height 32
